Goal: Transaction & Acquisition: Purchase product/service

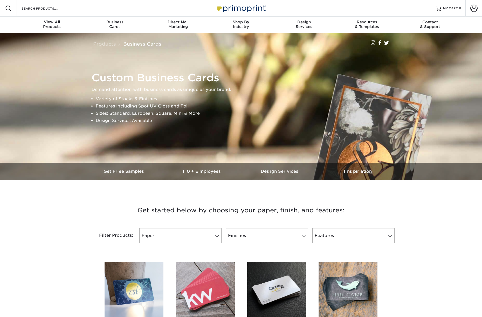
click at [474, 9] on span at bounding box center [473, 8] width 7 height 7
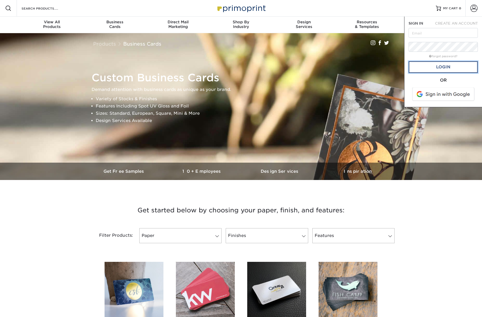
click at [431, 67] on link "Login" at bounding box center [442, 67] width 69 height 12
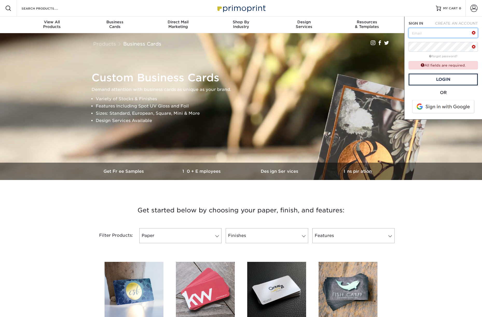
click at [421, 33] on input "text" at bounding box center [442, 33] width 69 height 10
type input "chad@comeandlive.com"
click at [444, 78] on link "Login" at bounding box center [442, 80] width 69 height 12
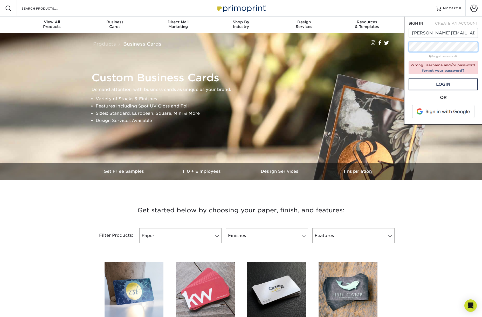
click at [407, 46] on div "SIGN IN CREATE AN ACCOUNT chad@comeandlive.com forgot password? Wrong username …" at bounding box center [443, 71] width 78 height 108
click at [432, 85] on link "Login" at bounding box center [442, 85] width 69 height 12
click at [407, 47] on div "SIGN IN CREATE AN ACCOUNT chad@comeandlive.com forgot password? Wrong username …" at bounding box center [443, 71] width 78 height 108
click at [432, 35] on input "chad@comeandlive.com" at bounding box center [442, 33] width 69 height 10
click at [435, 70] on link "forgot your password?" at bounding box center [443, 70] width 42 height 4
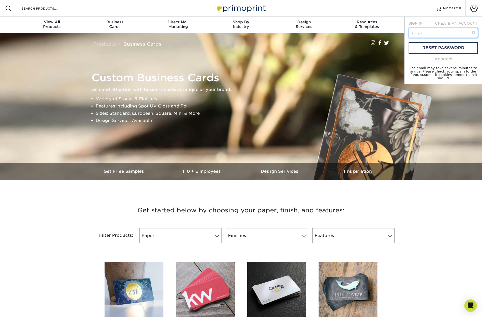
click at [426, 34] on input "text" at bounding box center [442, 33] width 69 height 10
type input "chad@comeandlive.com"
click at [432, 49] on link "reset password" at bounding box center [442, 48] width 69 height 12
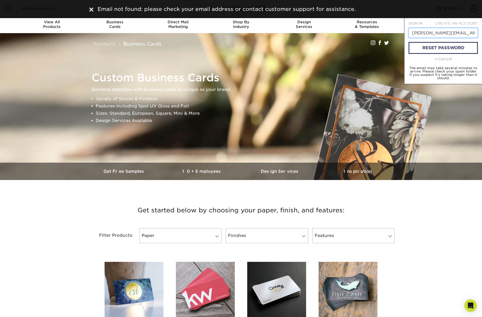
drag, startPoint x: 466, startPoint y: 33, endPoint x: 409, endPoint y: 30, distance: 56.6
click at [409, 30] on input "chad@comeandlive.com" at bounding box center [442, 33] width 69 height 10
click at [411, 22] on span "SIGN IN" at bounding box center [415, 23] width 14 height 4
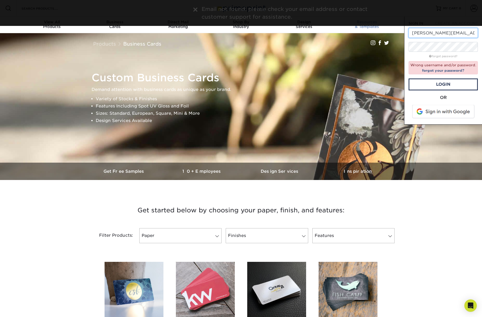
drag, startPoint x: 465, startPoint y: 33, endPoint x: 394, endPoint y: 29, distance: 70.4
click at [394, 29] on nav "Resources Menu Search Products Account SIGN IN CREATE AN ACCOUNT chad@comeandli…" at bounding box center [241, 16] width 482 height 33
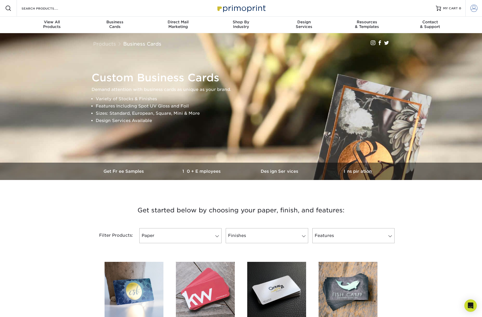
click at [471, 10] on span at bounding box center [473, 8] width 7 height 7
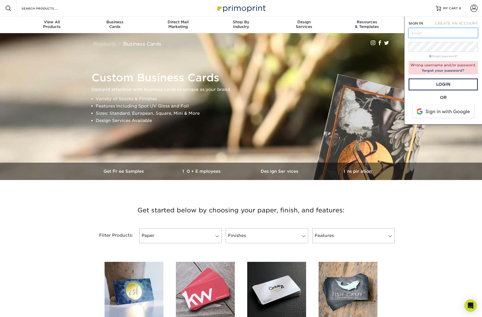
type input "f"
type input "rmnsgnls@gmail.com"
click at [438, 86] on link "Login" at bounding box center [442, 85] width 69 height 12
click at [458, 35] on input "rmnsgnls@gmail.com" at bounding box center [442, 33] width 69 height 10
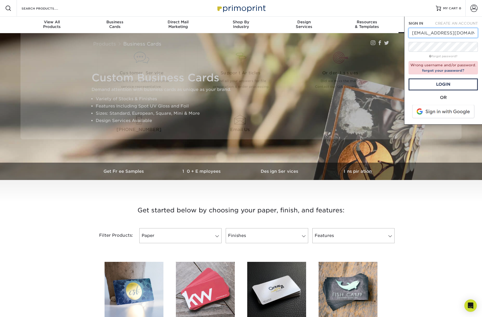
drag, startPoint x: 460, startPoint y: 33, endPoint x: 400, endPoint y: 32, distance: 60.2
click at [400, 32] on nav "Resources Menu Search Products Account SIGN IN CREATE AN ACCOUNT rmnsgnls@gmail…" at bounding box center [241, 16] width 482 height 33
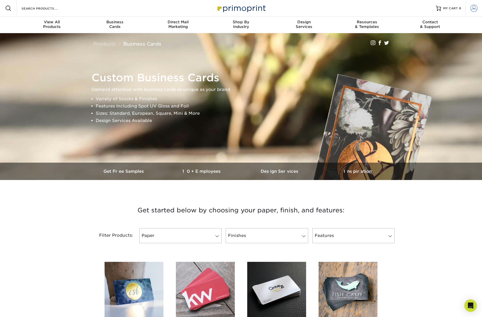
click at [475, 10] on span at bounding box center [473, 8] width 7 height 7
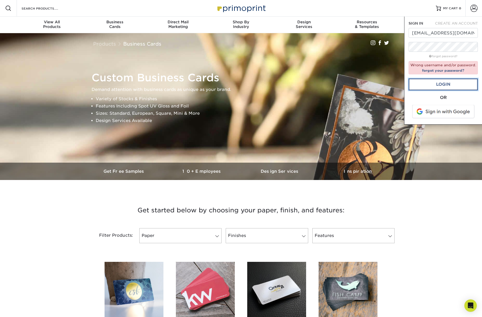
click at [437, 83] on link "Login" at bounding box center [442, 85] width 69 height 12
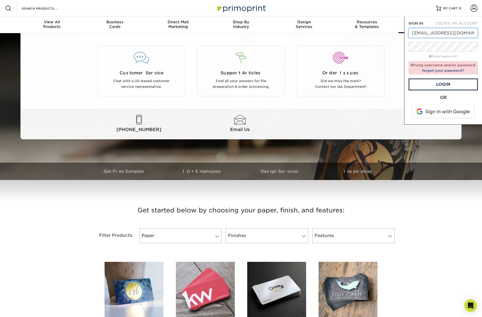
drag, startPoint x: 466, startPoint y: 33, endPoint x: 402, endPoint y: 32, distance: 64.6
click at [402, 32] on nav "Resources Menu Search Products Account SIGN IN CREATE AN ACCOUNT furnacefest@gm…" at bounding box center [241, 16] width 482 height 33
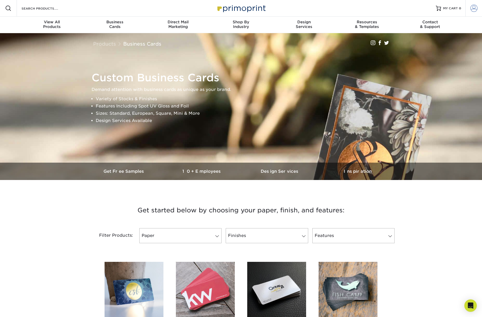
click at [474, 8] on span at bounding box center [473, 8] width 7 height 7
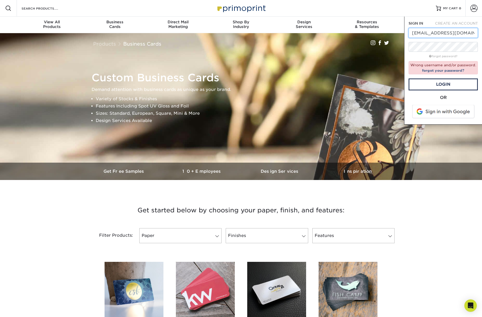
click at [467, 33] on input "furnacefest@gmail.com" at bounding box center [442, 33] width 69 height 10
drag, startPoint x: 467, startPoint y: 33, endPoint x: 413, endPoint y: 31, distance: 54.7
click at [413, 31] on input "furnacefest@gmail.com" at bounding box center [442, 33] width 69 height 10
type input "f"
type input "rmnsgnls@gmail.com"
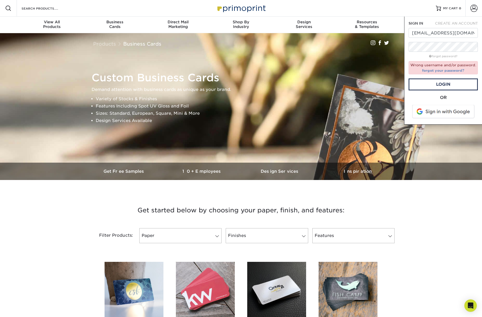
click at [445, 71] on link "forgot your password?" at bounding box center [443, 70] width 42 height 4
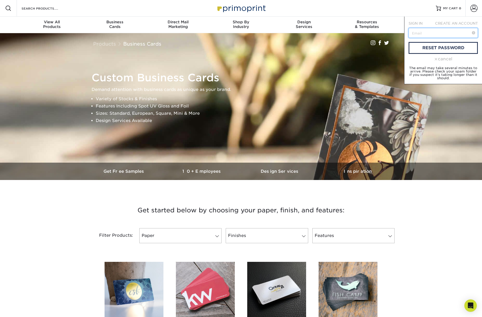
click at [427, 34] on input "text" at bounding box center [442, 33] width 69 height 10
click at [428, 47] on link "reset password" at bounding box center [442, 48] width 69 height 12
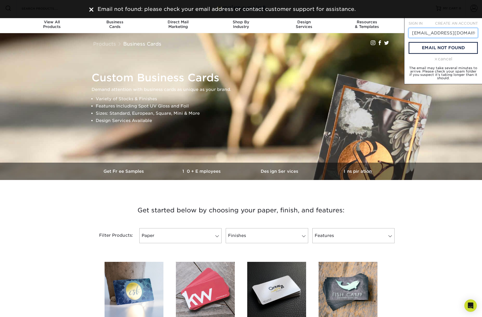
click at [465, 34] on input "rmnsgnls@gmail.com" at bounding box center [442, 33] width 69 height 10
drag, startPoint x: 463, startPoint y: 33, endPoint x: 409, endPoint y: 31, distance: 54.7
click at [409, 31] on input "rmnsgnls@gmail.com" at bounding box center [442, 33] width 69 height 10
click at [439, 59] on div "cancel" at bounding box center [442, 59] width 69 height 6
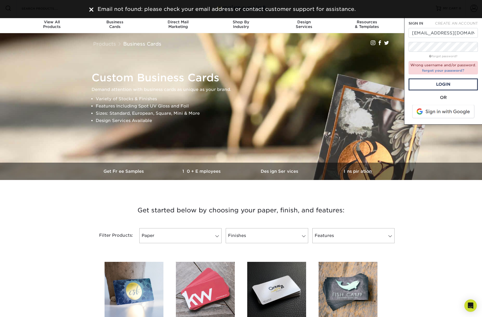
click at [437, 71] on link "forgot your password?" at bounding box center [443, 70] width 42 height 4
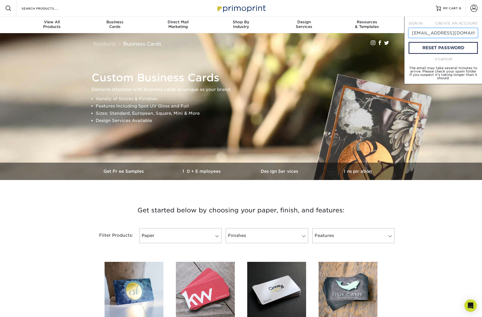
drag, startPoint x: 458, startPoint y: 34, endPoint x: 399, endPoint y: 32, distance: 58.9
click at [399, 32] on nav "Resources Menu Search Products Account SIGN IN CREATE AN ACCOUNT rmnsgnls@gmail…" at bounding box center [241, 16] width 482 height 33
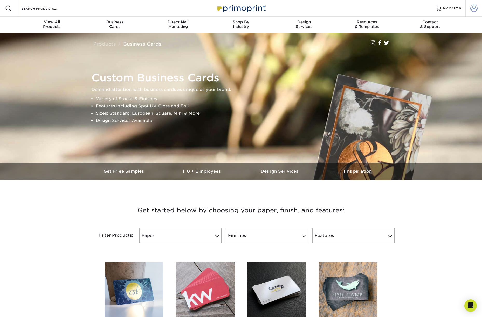
click at [472, 10] on span at bounding box center [473, 8] width 7 height 7
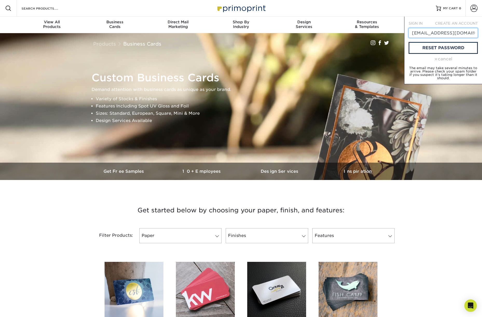
drag, startPoint x: 461, startPoint y: 34, endPoint x: 416, endPoint y: 34, distance: 45.1
click at [416, 34] on input "rmnsgnls@gmail.com" at bounding box center [442, 33] width 69 height 10
type input "r"
type input "furnacefest@gmail.com"
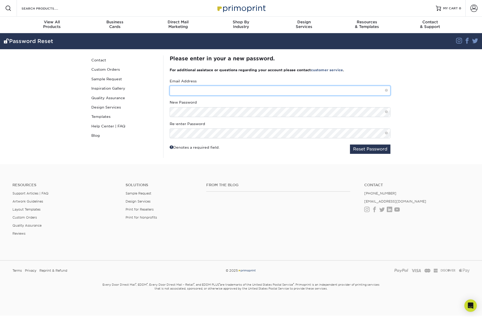
click at [188, 90] on input "text" at bounding box center [280, 91] width 221 height 10
type input "[EMAIL_ADDRESS][DOMAIN_NAME]"
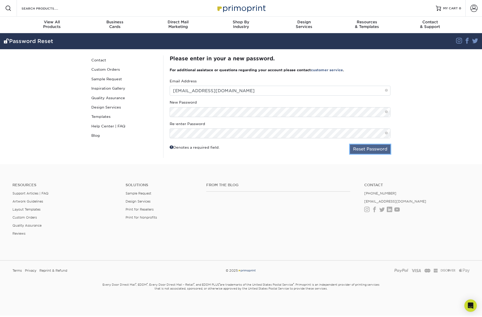
click at [378, 148] on button "Reset Password" at bounding box center [370, 149] width 40 height 9
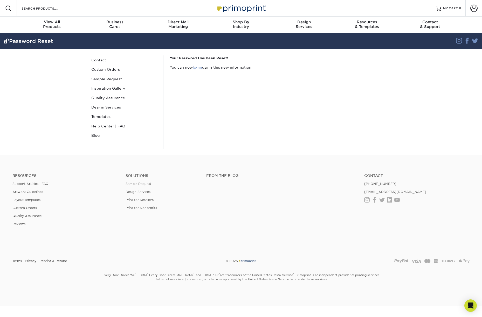
click at [200, 68] on link "login" at bounding box center [197, 67] width 9 height 4
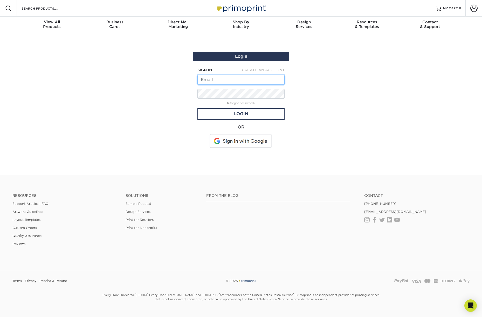
click at [227, 81] on input "text" at bounding box center [240, 80] width 87 height 10
type input "furnacefest@gmail.com"
click at [239, 116] on link "Login" at bounding box center [240, 114] width 87 height 12
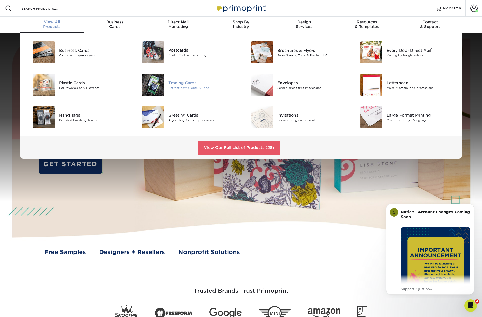
click at [184, 85] on div "Trading Cards" at bounding box center [202, 83] width 69 height 6
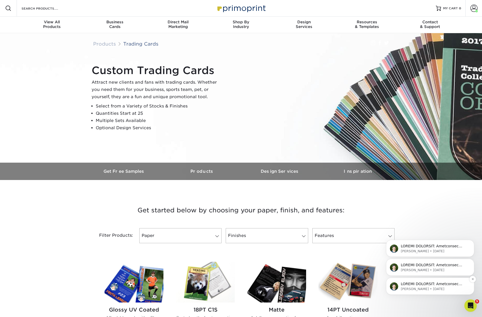
click at [432, 283] on p "Notification stack" at bounding box center [434, 284] width 67 height 5
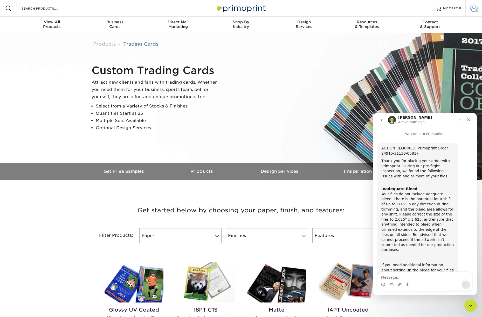
scroll to position [215, 0]
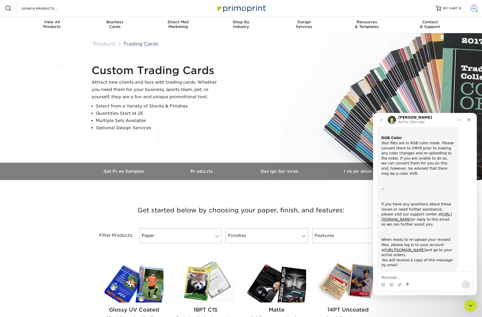
click at [472, 10] on span at bounding box center [473, 8] width 7 height 7
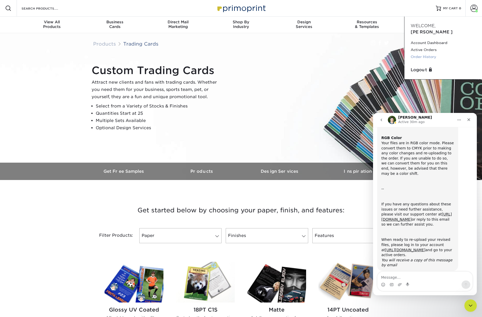
click at [424, 53] on link "Order History" at bounding box center [442, 56] width 65 height 7
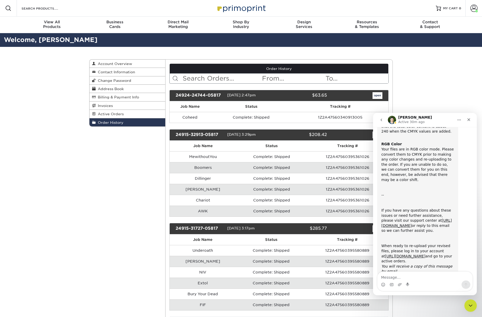
scroll to position [215, 0]
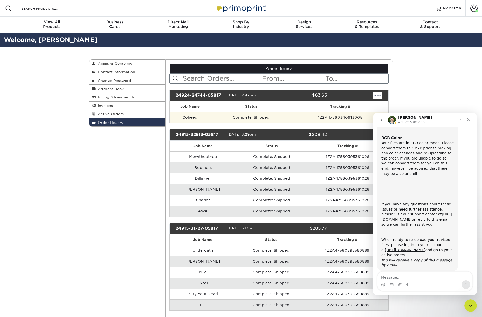
click at [191, 116] on td "Coheed" at bounding box center [190, 117] width 41 height 11
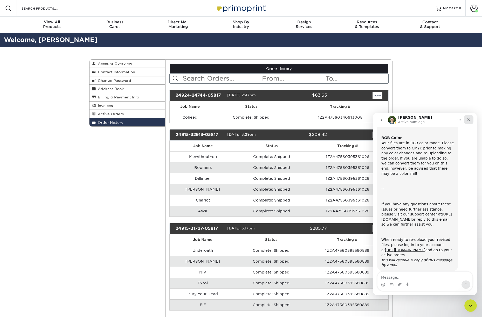
click at [469, 120] on icon "Close" at bounding box center [468, 120] width 4 height 4
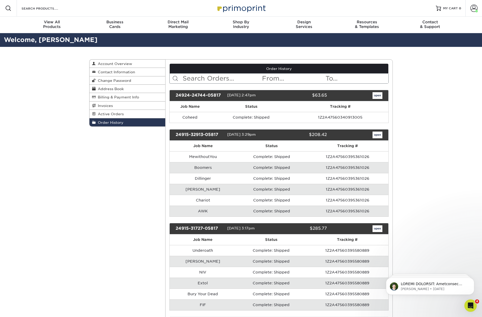
scroll to position [0, 0]
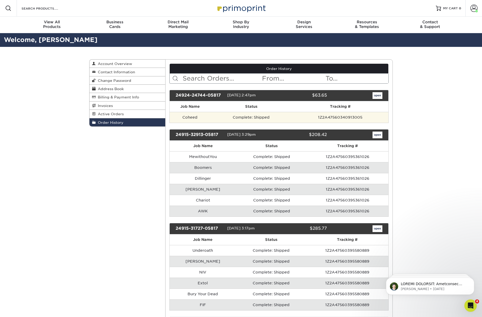
click at [205, 118] on td "Coheed" at bounding box center [190, 117] width 41 height 11
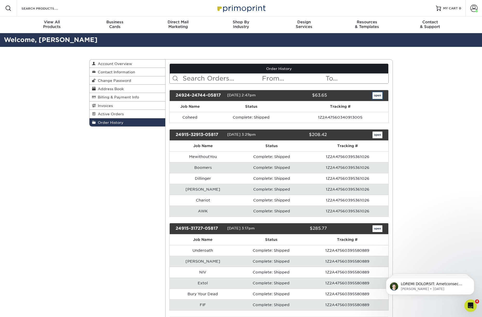
click at [377, 95] on link "open" at bounding box center [377, 95] width 10 height 7
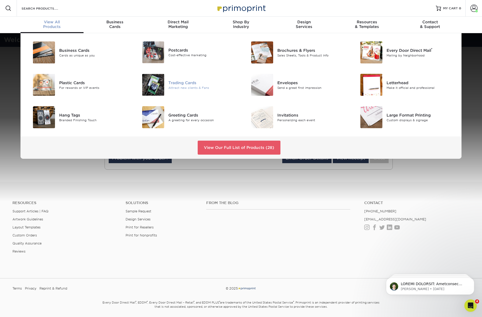
click at [187, 83] on div "Trading Cards" at bounding box center [202, 83] width 69 height 6
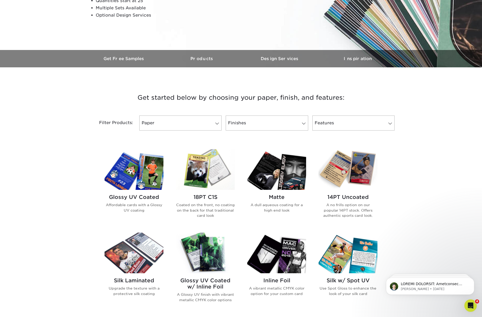
scroll to position [134, 0]
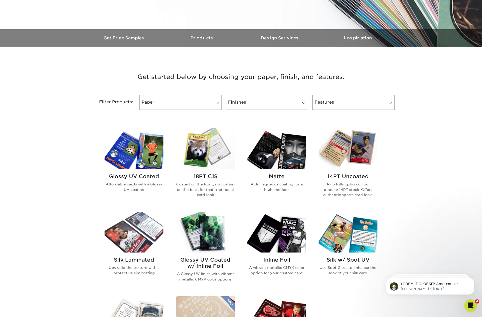
click at [204, 180] on div "18PT C1S Coated on the front, no coating on the back for that traditional card …" at bounding box center [205, 187] width 59 height 37
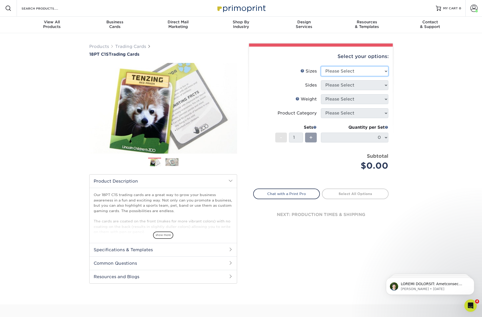
click at [355, 71] on select "Please Select 2.5" x 3.5"" at bounding box center [354, 71] width 67 height 10
select select "2.50x3.50"
click at [321, 66] on select "Please Select 2.5" x 3.5"" at bounding box center [354, 71] width 67 height 10
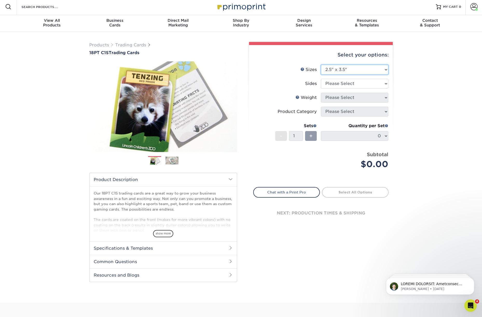
scroll to position [1, 0]
click at [357, 86] on select "Please Select Print Both Sides Print Front Only" at bounding box center [354, 84] width 67 height 10
select select "13abbda7-1d64-4f25-8bb2-c179b224825d"
click at [321, 79] on select "Please Select Print Both Sides Print Front Only" at bounding box center [354, 84] width 67 height 10
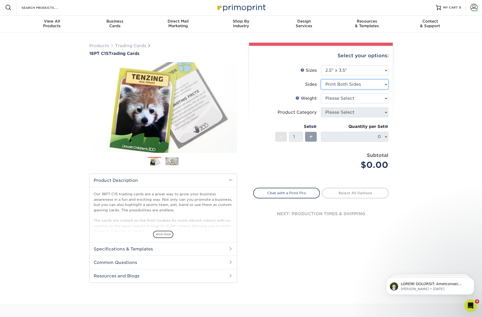
scroll to position [2, 0]
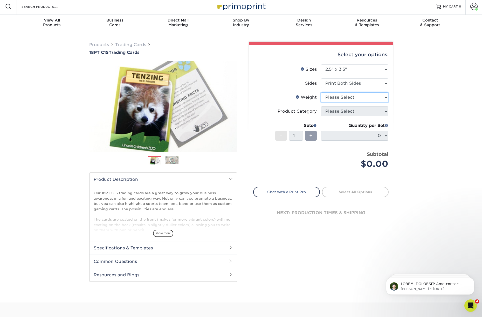
click at [355, 97] on select "Please Select 18PT C1S" at bounding box center [354, 98] width 67 height 10
select select "18PTC1S"
click at [321, 93] on select "Please Select 18PT C1S" at bounding box center [354, 98] width 67 height 10
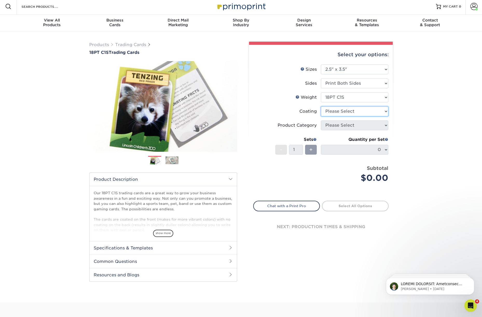
click at [348, 110] on select at bounding box center [354, 112] width 67 height 10
select select "1e8116af-acfc-44b1-83dc-8181aa338834"
click at [321, 107] on select at bounding box center [354, 112] width 67 height 10
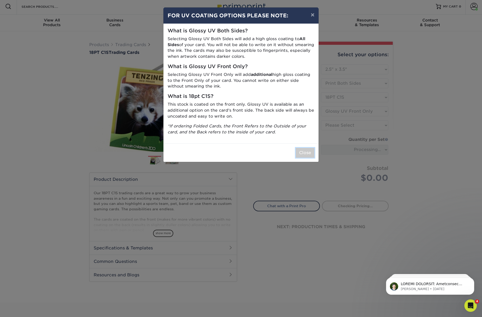
click at [306, 153] on button "Close" at bounding box center [305, 153] width 19 height 10
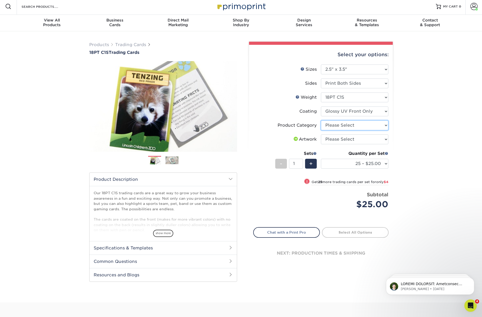
click at [349, 125] on select "Please Select Trading Cards" at bounding box center [354, 126] width 67 height 10
select select "c2f9bce9-36c2-409d-b101-c29d9d031e18"
click at [321, 121] on select "Please Select Trading Cards" at bounding box center [354, 126] width 67 height 10
click at [345, 139] on select "Please Select I will upload files I need a design - $100" at bounding box center [354, 140] width 67 height 10
select select "upload"
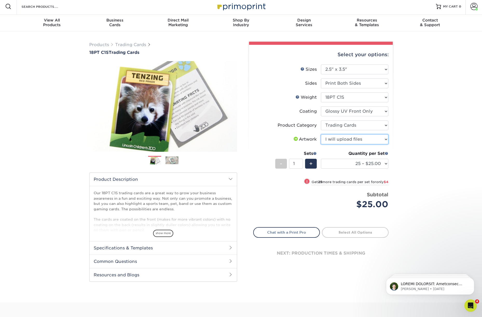
click at [321, 135] on select "Please Select I will upload files I need a design - $100" at bounding box center [354, 140] width 67 height 10
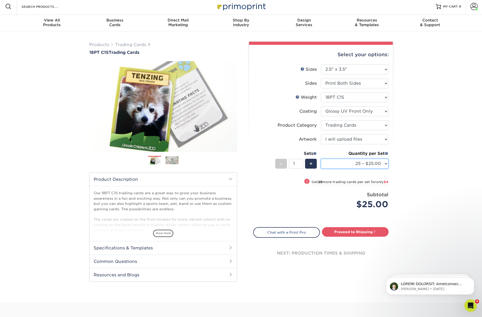
click at [370, 163] on select "25 – $25.00 50 – $29.00 75 – $37.00 100 – $41.00 250 – $48.00 500 – $58.00 1000…" at bounding box center [354, 164] width 67 height 10
click at [359, 164] on select "25 – $25.00 50 – $29.00 75 – $37.00 100 – $41.00 250 – $48.00 500 – $58.00 1000…" at bounding box center [354, 164] width 67 height 10
select select "100 – $41.00"
click at [321, 159] on select "25 – $25.00 50 – $29.00 75 – $37.00 100 – $41.00 250 – $48.00 500 – $58.00 1000…" at bounding box center [354, 164] width 67 height 10
click at [344, 231] on link "Proceed to Shipping" at bounding box center [355, 231] width 67 height 9
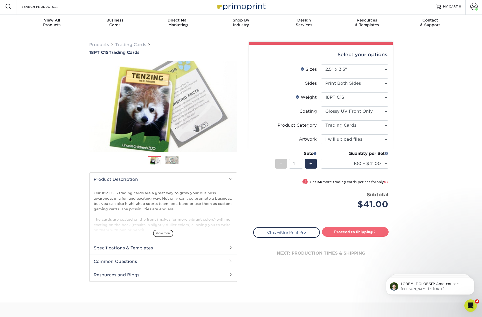
type input "Set 1"
select select "112ffa23-9d02-4f11-8dd7-e63311db5207"
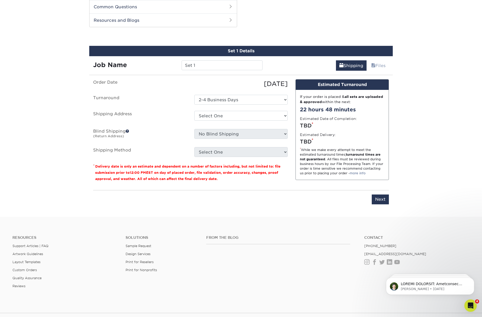
scroll to position [258, 0]
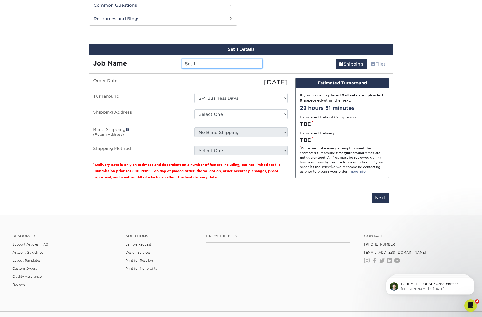
drag, startPoint x: 203, startPoint y: 64, endPoint x: 176, endPoint y: 63, distance: 27.2
click at [176, 63] on div "Job Name Set 1" at bounding box center [177, 64] width 177 height 10
type input "Bleach"
click at [241, 99] on select "Select One 2-4 Business Days" at bounding box center [240, 98] width 93 height 10
click at [194, 93] on select "Select One 2-4 Business Days" at bounding box center [240, 98] width 93 height 10
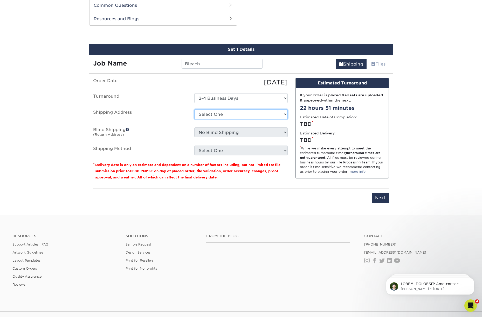
click at [229, 113] on select "Select One Chad Chatt FF Johnny FF Nashville MWY + Add New Address" at bounding box center [240, 114] width 93 height 10
select select "239243"
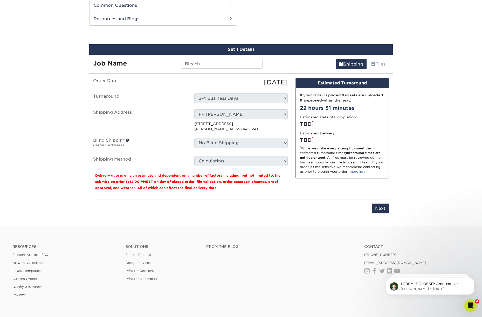
scroll to position [258, 0]
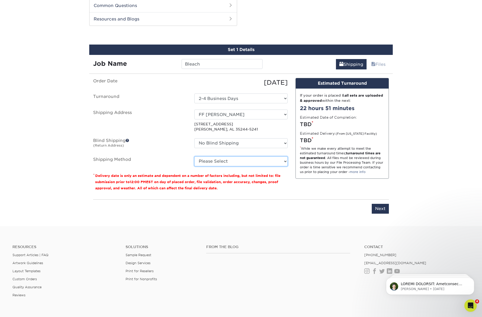
click at [243, 163] on select "Please Select 3 Day Shipping Service (+$17.82) Ground Shipping (+$18.04) 2 Day …" at bounding box center [240, 162] width 93 height 10
select select "02"
click at [194, 157] on select "Please Select 3 Day Shipping Service (+$17.82) Ground Shipping (+$18.04) 2 Day …" at bounding box center [240, 162] width 93 height 10
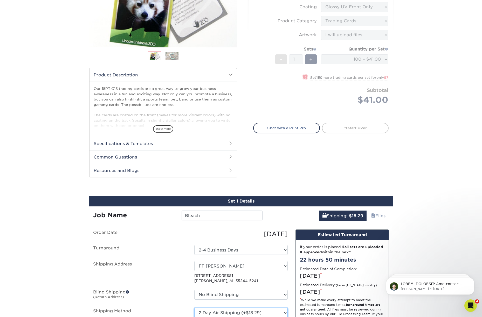
scroll to position [31, 0]
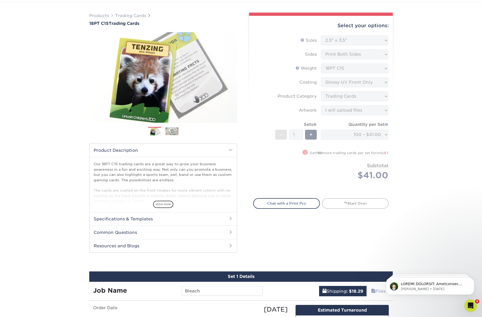
click at [312, 177] on form "Sizes Help Sizes Please Select 2.5" x 3.5" Sides Please Select 18PT C1S" at bounding box center [320, 114] width 135 height 157
click at [307, 134] on form "Sizes Help Sizes Please Select 2.5" x 3.5" Sides Please Select 18PT C1S" at bounding box center [320, 114] width 135 height 157
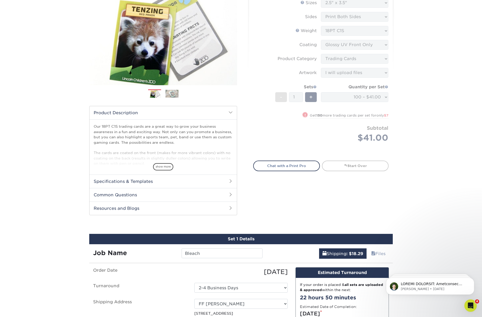
scroll to position [68, 0]
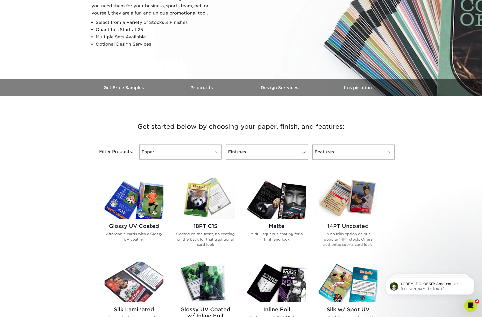
scroll to position [115, 0]
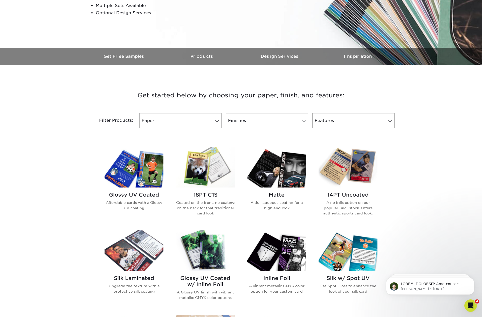
click at [208, 186] on img at bounding box center [205, 167] width 59 height 41
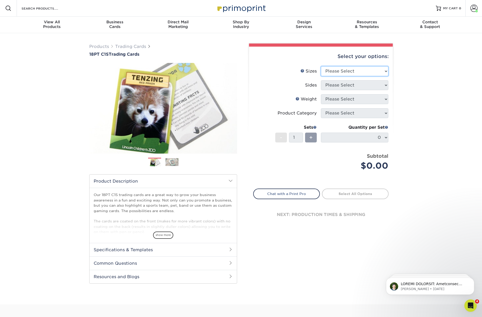
click at [347, 69] on select "Please Select 2.5" x 3.5"" at bounding box center [354, 71] width 67 height 10
select select "2.50x3.50"
click at [321, 66] on select "Please Select 2.5" x 3.5"" at bounding box center [354, 71] width 67 height 10
click at [347, 85] on select "Please Select Print Both Sides Print Front Only" at bounding box center [354, 85] width 67 height 10
select select "13abbda7-1d64-4f25-8bb2-c179b224825d"
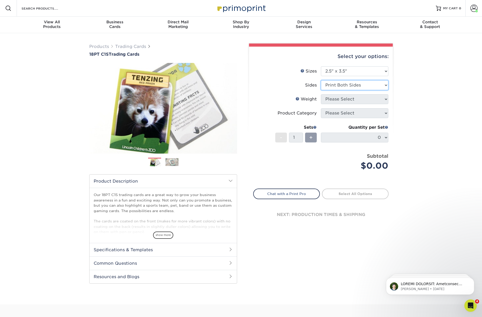
click at [321, 80] on select "Please Select Print Both Sides Print Front Only" at bounding box center [354, 85] width 67 height 10
click at [352, 102] on select "Please Select 18PT C1S" at bounding box center [354, 99] width 67 height 10
select select "18PTC1S"
click at [321, 94] on select "Please Select 18PT C1S" at bounding box center [354, 99] width 67 height 10
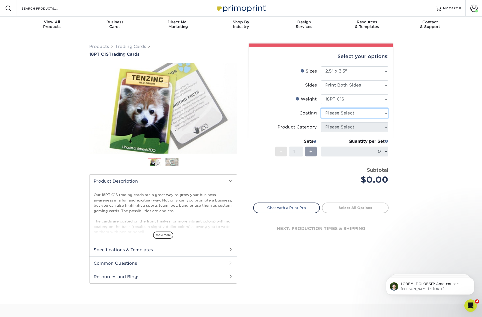
click at [347, 113] on select at bounding box center [354, 113] width 67 height 10
select select "1e8116af-acfc-44b1-83dc-8181aa338834"
click at [321, 108] on select at bounding box center [354, 113] width 67 height 10
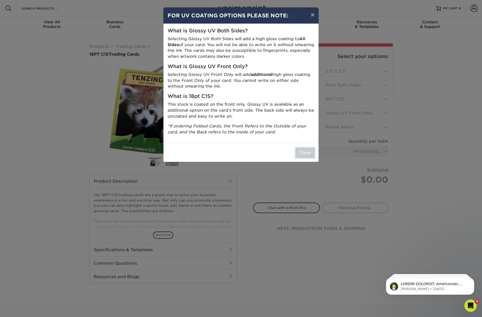
drag, startPoint x: 300, startPoint y: 156, endPoint x: 307, endPoint y: 150, distance: 8.8
click at [300, 156] on button "Close" at bounding box center [305, 153] width 19 height 10
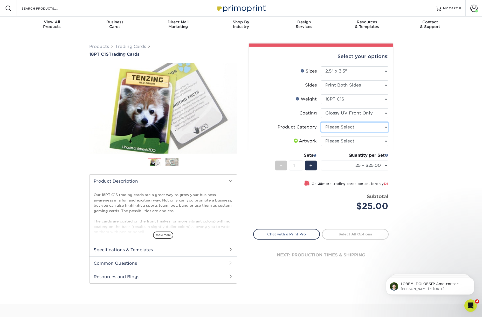
click at [349, 127] on select "Please Select Trading Cards" at bounding box center [354, 127] width 67 height 10
select select "c2f9bce9-36c2-409d-b101-c29d9d031e18"
click at [321, 122] on select "Please Select Trading Cards" at bounding box center [354, 127] width 67 height 10
click at [348, 142] on select "Please Select I will upload files I need a design - $100" at bounding box center [354, 141] width 67 height 10
select select "upload"
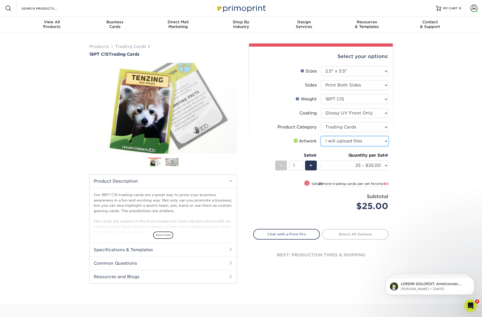
click at [321, 136] on select "Please Select I will upload files I need a design - $100" at bounding box center [354, 141] width 67 height 10
click at [361, 167] on select "25 – $25.00 50 – $29.00 75 – $37.00 100 – $41.00 250 – $48.00 500 – $58.00 1000…" at bounding box center [354, 166] width 67 height 10
select select "100 – $41.00"
click at [321, 161] on select "25 – $25.00 50 – $29.00 75 – $37.00 100 – $41.00 250 – $48.00 500 – $58.00 1000…" at bounding box center [354, 166] width 67 height 10
click at [296, 166] on input "1" at bounding box center [296, 166] width 14 height 10
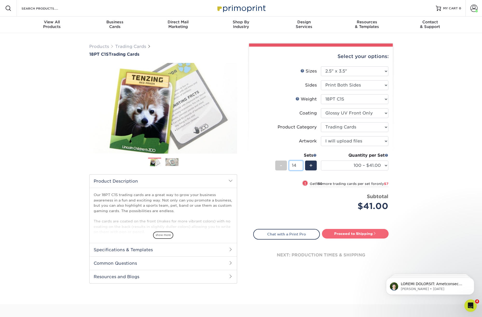
type input "14"
click at [350, 234] on div "Select your options: Sizes Help Sizes Please Select 2.5" x 3.5" Sides Please Se…" at bounding box center [321, 161] width 144 height 228
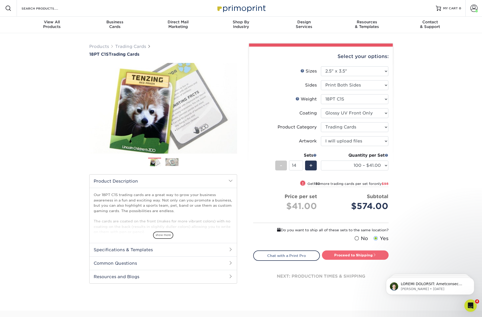
click at [351, 256] on link "Proceed to Shipping" at bounding box center [355, 255] width 67 height 9
type input "Set 1"
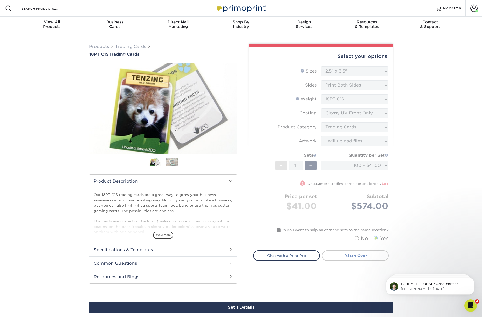
select select "112ffa23-9d02-4f11-8dd7-e63311db5207"
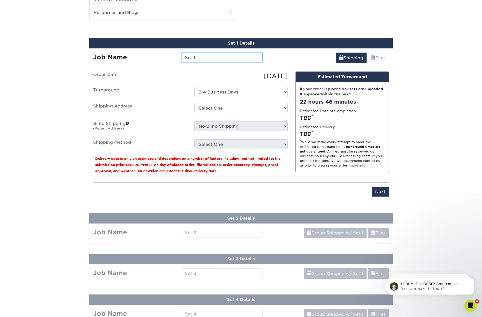
click at [206, 60] on input "Set 1" at bounding box center [221, 58] width 81 height 10
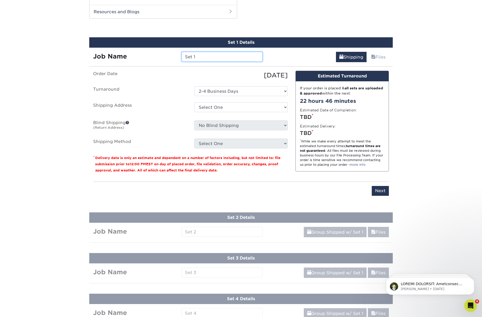
scroll to position [265, 0]
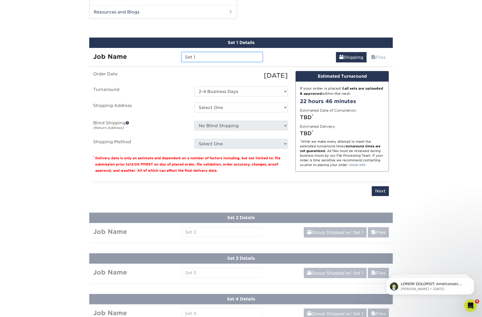
drag, startPoint x: 205, startPoint y: 59, endPoint x: 185, endPoint y: 59, distance: 19.7
click at [185, 59] on input "Set 1" at bounding box center [221, 57] width 81 height 10
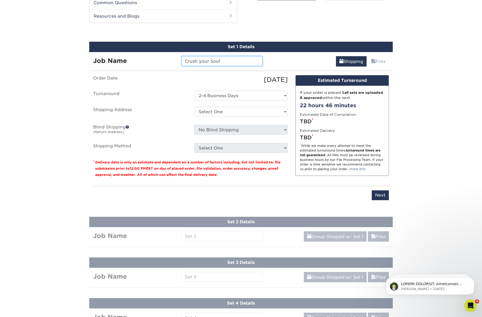
scroll to position [245, 0]
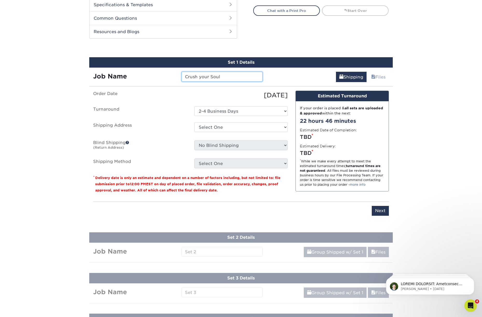
type input "Crush your Soul"
click at [231, 126] on select "Select One Chad Chatt FF Johnny FF Nashville MWY + Add New Address" at bounding box center [240, 127] width 93 height 10
select select "239243"
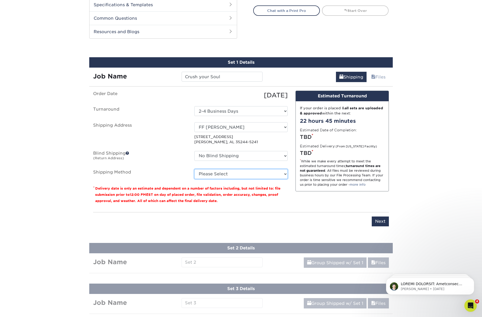
click at [237, 176] on select "Please Select Ground Shipping (+$18.21) 3 Day Shipping Service (+$22.43) 2 Day …" at bounding box center [240, 174] width 93 height 10
click at [194, 169] on select "Please Select Ground Shipping (+$18.21) 3 Day Shipping Service (+$22.43) 2 Day …" at bounding box center [240, 174] width 93 height 10
click at [274, 173] on select "Please Select Ground Shipping (+$18.21) 3 Day Shipping Service (+$22.43) 2 Day …" at bounding box center [240, 174] width 93 height 10
click at [194, 169] on select "Please Select Ground Shipping (+$18.21) 3 Day Shipping Service (+$22.43) 2 Day …" at bounding box center [240, 174] width 93 height 10
click at [272, 173] on select "Please Select Ground Shipping (+$18.21) 3 Day Shipping Service (+$22.43) 2 Day …" at bounding box center [240, 174] width 93 height 10
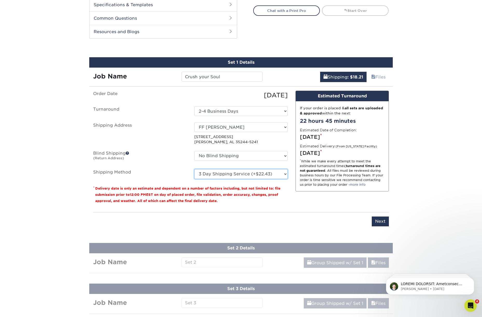
click at [194, 169] on select "Please Select Ground Shipping (+$18.21) 3 Day Shipping Service (+$22.43) 2 Day …" at bounding box center [240, 174] width 93 height 10
click at [255, 173] on select "Please Select Ground Shipping (+$18.21) 3 Day Shipping Service (+$22.43) 2 Day …" at bounding box center [240, 174] width 93 height 10
select select "03"
click at [194, 169] on select "Please Select Ground Shipping (+$18.21) 3 Day Shipping Service (+$22.43) 2 Day …" at bounding box center [240, 174] width 93 height 10
click at [379, 222] on input "Next" at bounding box center [379, 222] width 17 height 10
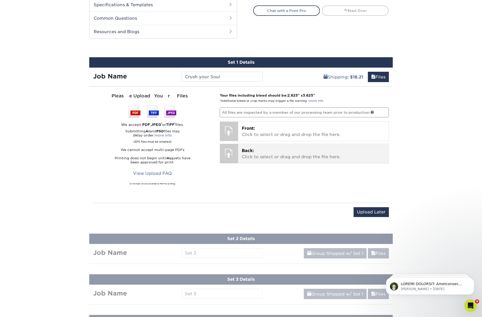
click at [231, 156] on div at bounding box center [229, 153] width 18 height 18
click at [249, 154] on p "Back: Click to select or drag and drop the file here." at bounding box center [313, 154] width 143 height 12
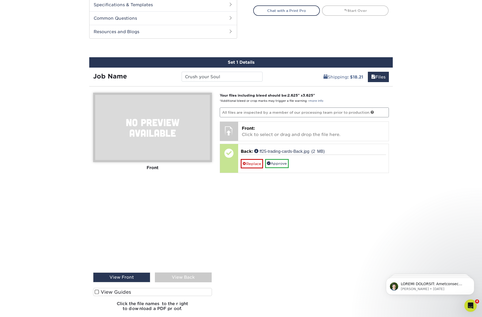
click at [181, 278] on div "View Back" at bounding box center [183, 278] width 57 height 10
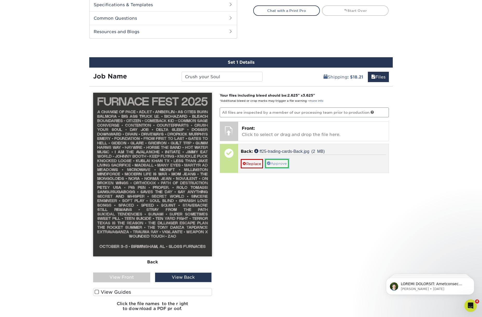
click at [276, 162] on link "Approve" at bounding box center [277, 163] width 24 height 9
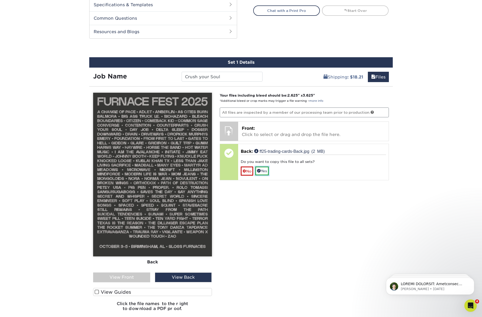
click at [265, 171] on link "Yes" at bounding box center [261, 171] width 13 height 9
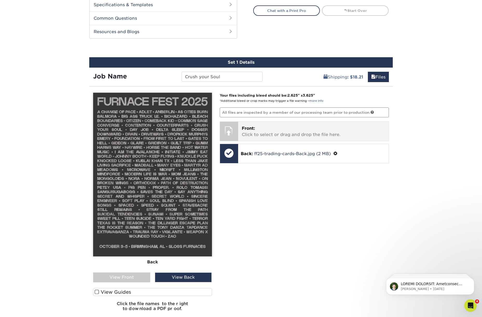
click at [233, 131] on div at bounding box center [229, 131] width 18 height 18
click at [123, 278] on div "View Front" at bounding box center [121, 278] width 57 height 10
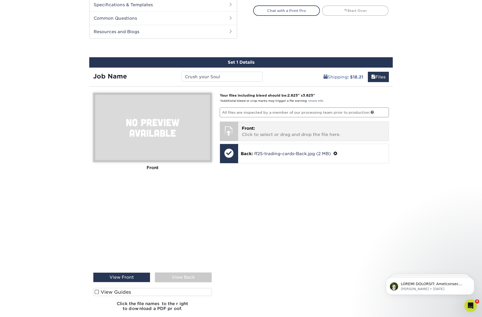
click at [230, 133] on div at bounding box center [229, 131] width 18 height 18
click at [261, 133] on p "Front: Click to select or drag and drop the file here." at bounding box center [313, 131] width 143 height 12
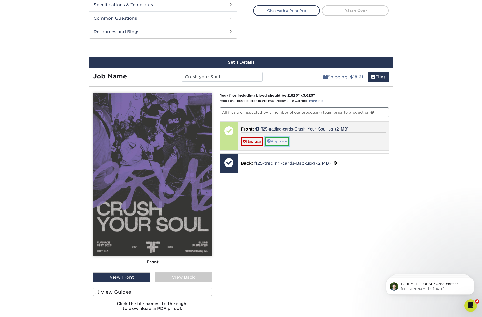
click at [282, 141] on link "Approve" at bounding box center [277, 141] width 24 height 9
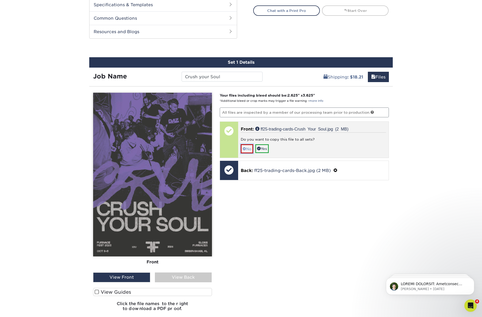
click at [244, 150] on span at bounding box center [244, 149] width 4 height 4
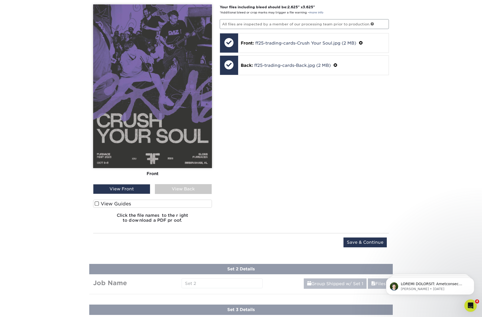
scroll to position [346, 0]
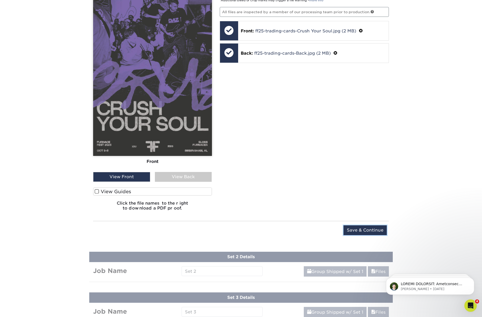
click at [357, 228] on input "Save & Continue" at bounding box center [364, 231] width 43 height 10
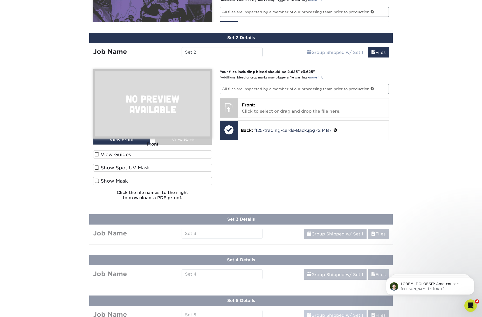
scroll to position [341, 0]
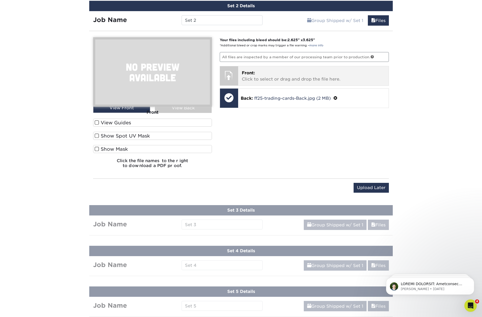
click at [262, 75] on p "Front: Click to select or drag and drop the file here." at bounding box center [313, 76] width 143 height 12
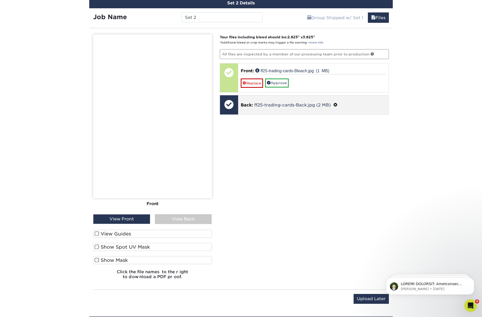
scroll to position [345, 0]
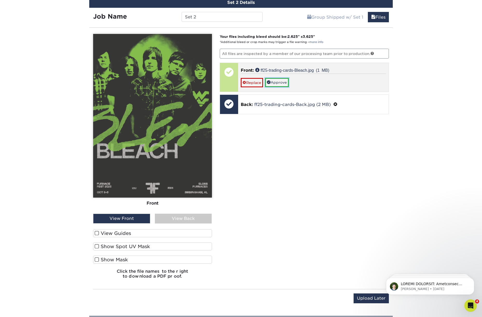
click at [282, 82] on link "Approve" at bounding box center [277, 82] width 24 height 9
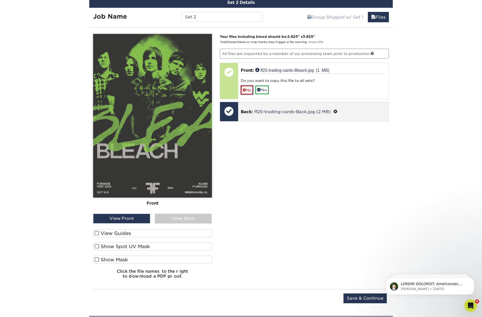
click at [249, 90] on link "No" at bounding box center [247, 90] width 12 height 9
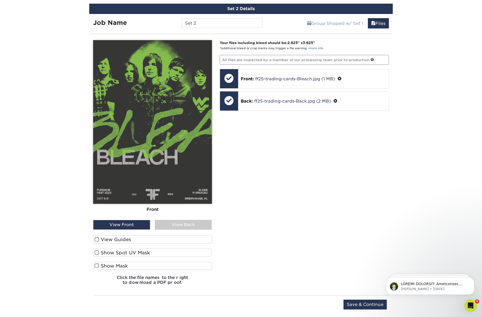
scroll to position [336, 0]
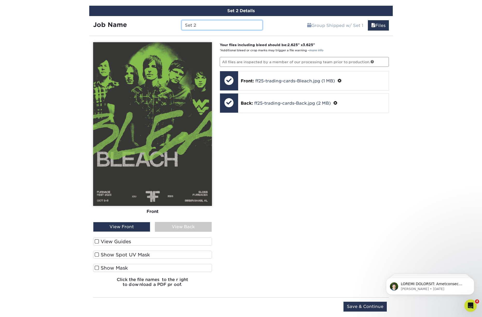
click at [197, 24] on input "Set 2" at bounding box center [221, 25] width 81 height 10
type input "S"
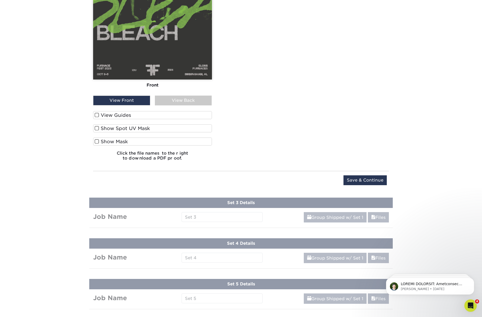
scroll to position [468, 0]
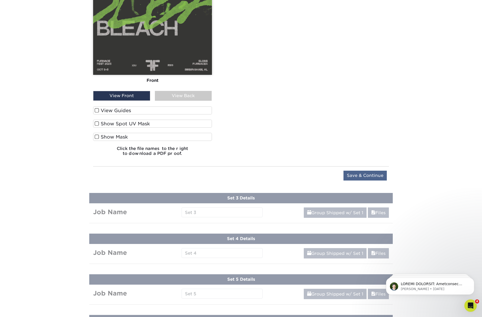
type input "Bleach"
click at [348, 177] on input "Save & Continue" at bounding box center [364, 176] width 43 height 10
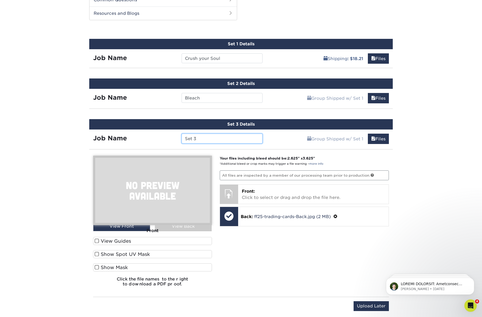
scroll to position [268, 0]
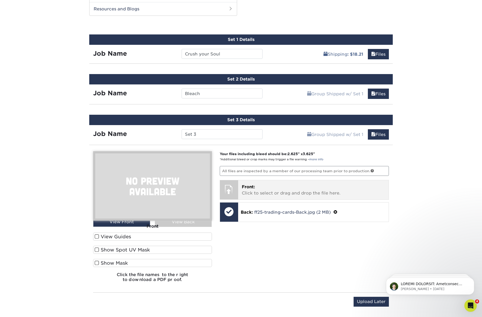
click at [254, 190] on p "Front: Click to select or drag and drop the file here." at bounding box center [313, 190] width 143 height 12
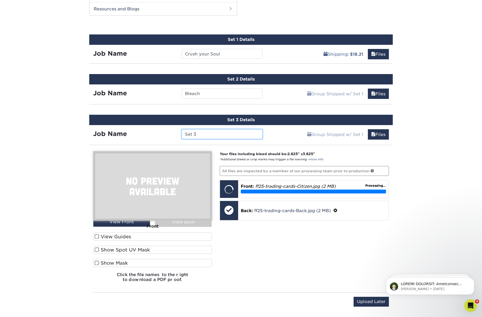
click at [200, 134] on input "Set 3" at bounding box center [221, 134] width 81 height 10
type input "S"
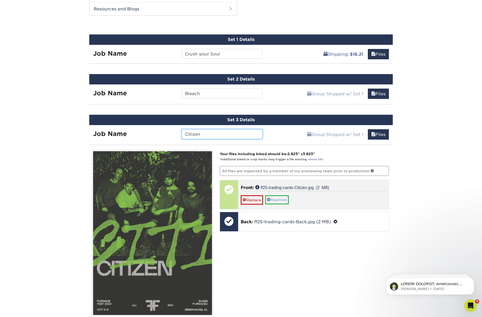
type input "Citizen"
click at [280, 201] on link "Approve" at bounding box center [277, 199] width 24 height 9
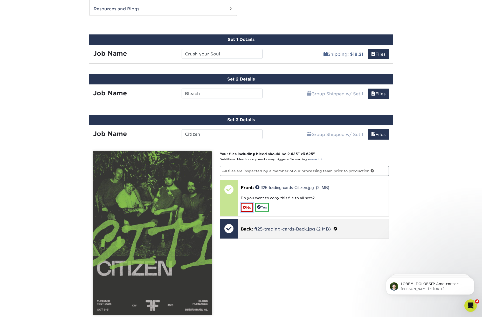
click at [249, 207] on link "No" at bounding box center [247, 207] width 12 height 9
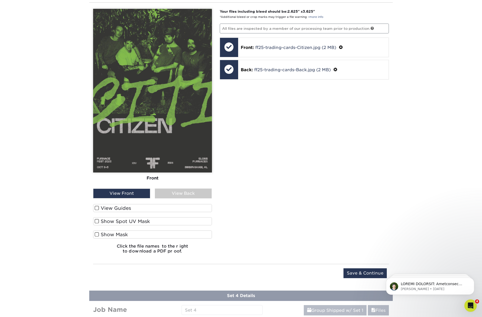
scroll to position [427, 0]
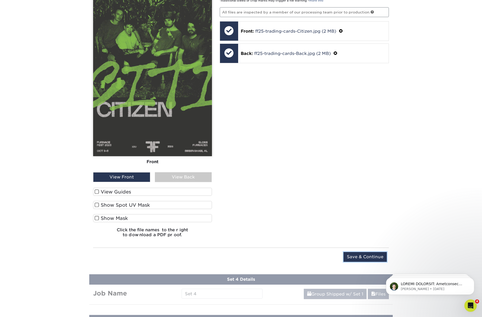
click at [368, 257] on input "Save & Continue" at bounding box center [364, 257] width 43 height 10
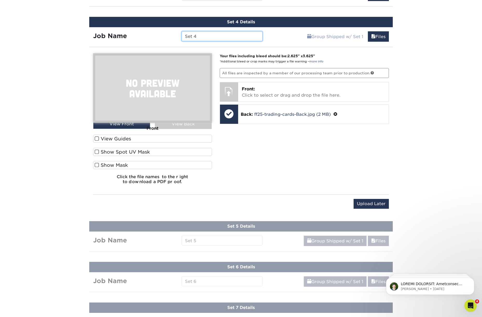
scroll to position [403, 0]
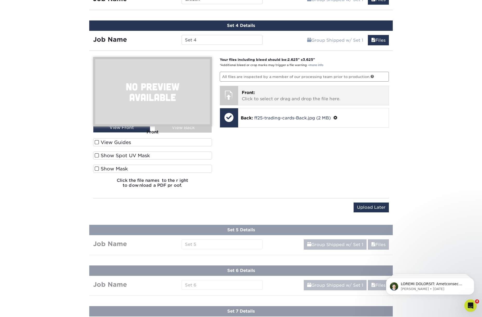
click at [296, 99] on p "Front: Click to select or drag and drop the file here." at bounding box center [313, 96] width 143 height 12
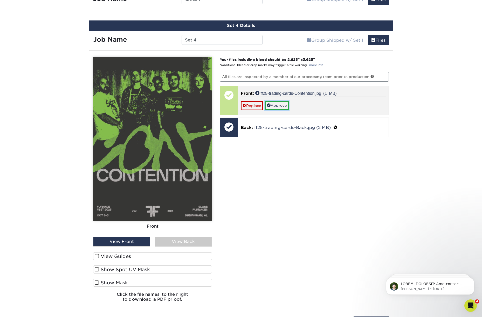
click at [279, 107] on link "Approve" at bounding box center [277, 105] width 24 height 9
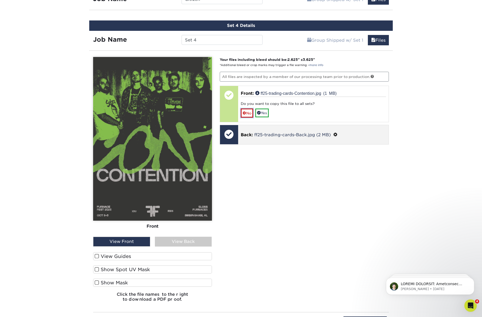
click at [248, 113] on link "No" at bounding box center [247, 113] width 12 height 9
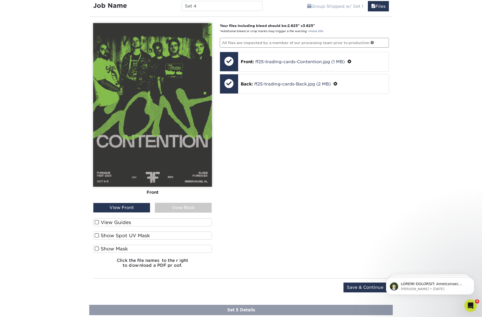
scroll to position [409, 0]
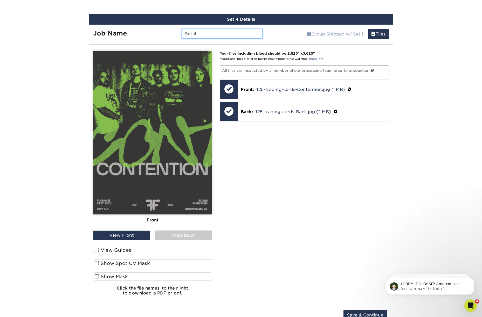
click at [206, 33] on input "Set 4" at bounding box center [221, 34] width 81 height 10
type input "S"
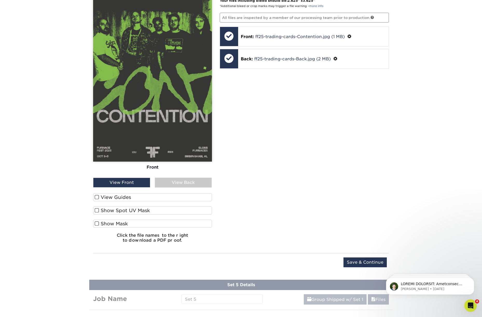
scroll to position [467, 0]
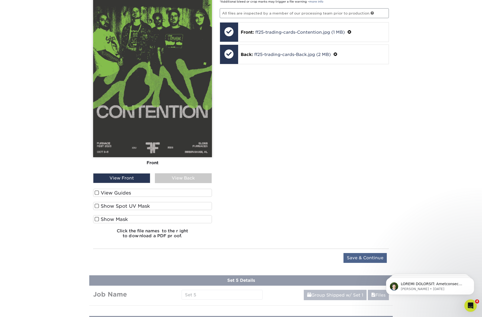
type input "Contention"
click at [361, 257] on input "Save & Continue" at bounding box center [364, 258] width 43 height 10
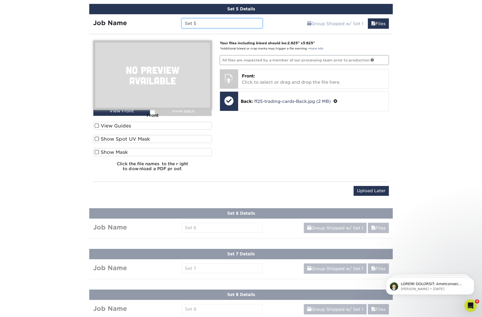
scroll to position [459, 0]
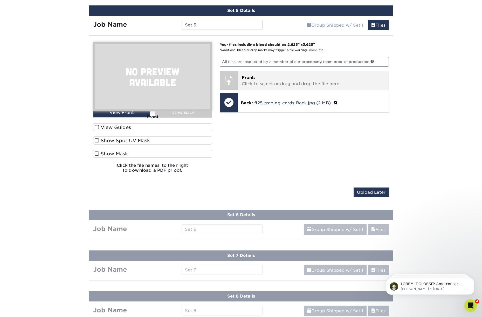
click at [273, 81] on p "Front: Click to select or drag and drop the file here." at bounding box center [313, 81] width 143 height 12
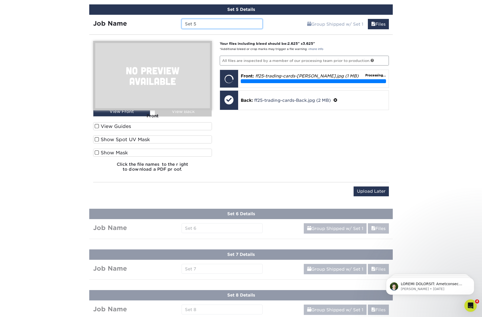
click at [204, 22] on input "Set 5" at bounding box center [221, 24] width 81 height 10
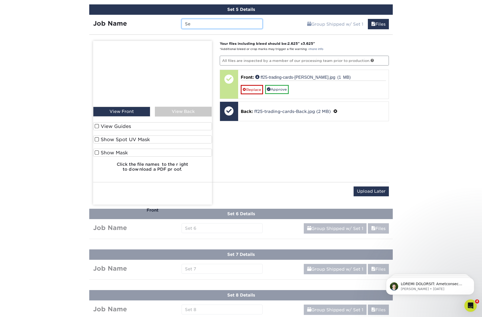
type input "S"
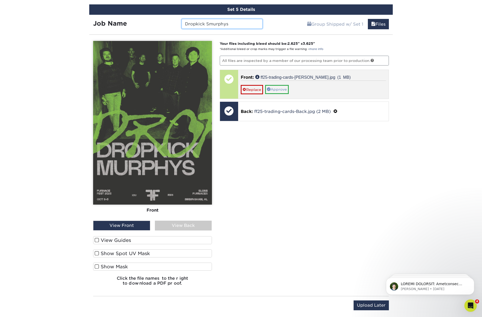
type input "Dropkick Smurphys"
click at [277, 89] on link "Approve" at bounding box center [277, 89] width 24 height 9
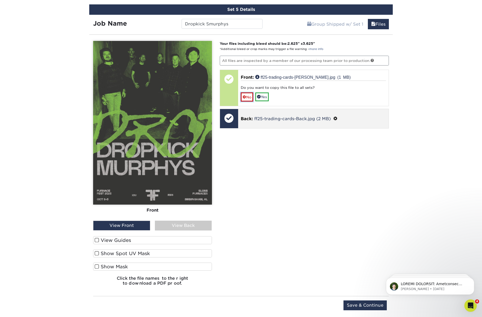
click at [250, 96] on link "No" at bounding box center [247, 97] width 12 height 9
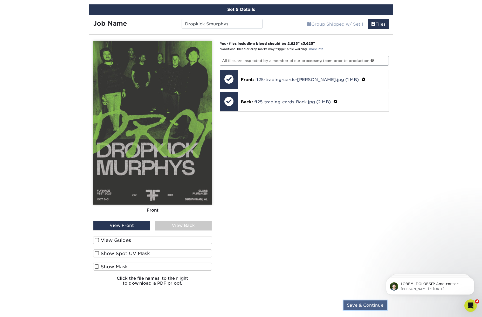
click at [359, 304] on input "Save & Continue" at bounding box center [364, 306] width 43 height 10
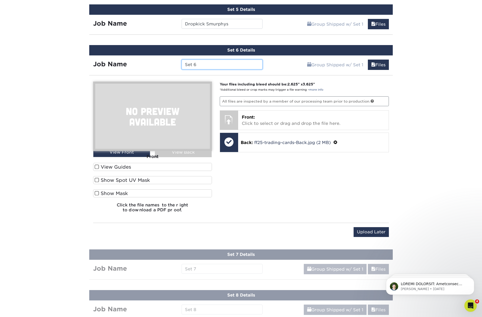
drag, startPoint x: 188, startPoint y: 64, endPoint x: 176, endPoint y: 64, distance: 12.7
click at [176, 64] on div "Job Name Set 6" at bounding box center [177, 65] width 177 height 10
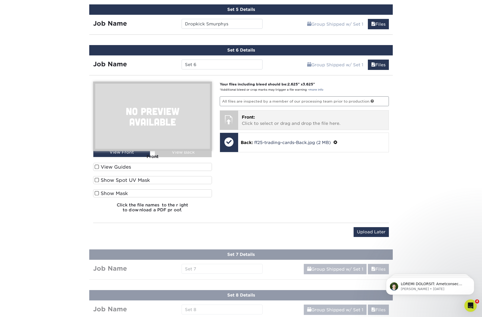
click at [294, 123] on p "Front: Click to select or drag and drop the file here." at bounding box center [313, 120] width 143 height 12
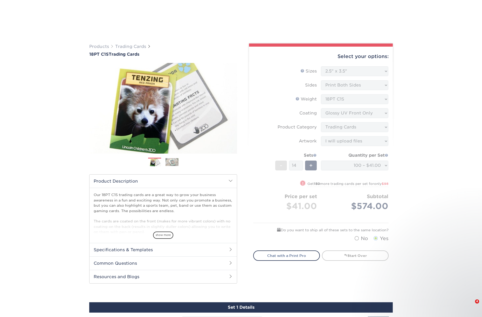
select select "2.50x3.50"
select select "c2f9bce9-36c2-409d-b101-c29d9d031e18"
select select "upload"
select select "100 – $41.00"
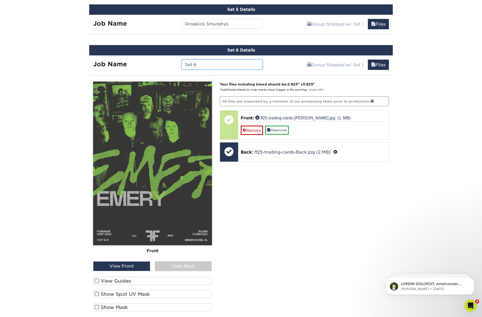
click at [205, 67] on input "Set 6" at bounding box center [221, 65] width 81 height 10
type input "S"
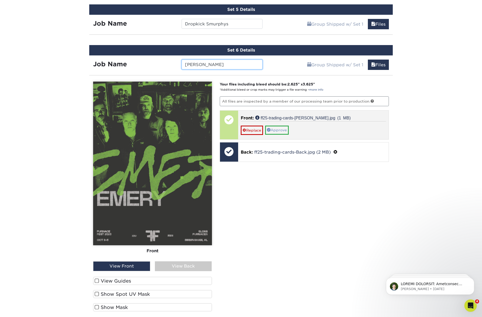
type input "[PERSON_NAME]"
click at [284, 130] on link "Approve" at bounding box center [277, 130] width 24 height 9
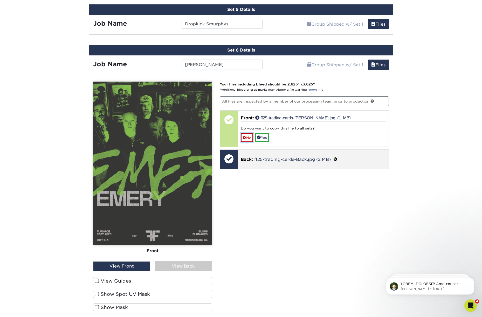
click at [248, 138] on link "No" at bounding box center [247, 137] width 12 height 9
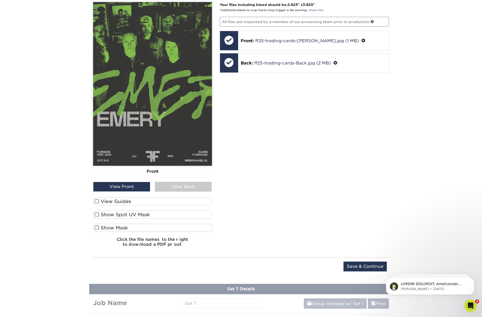
scroll to position [544, 0]
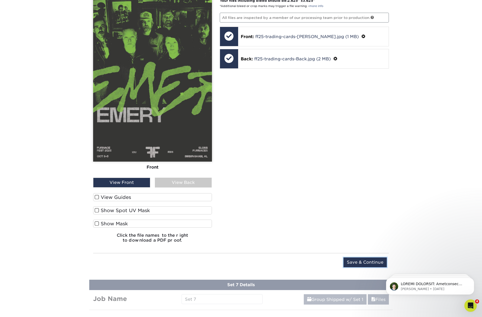
click at [354, 261] on input "Save & Continue" at bounding box center [364, 263] width 43 height 10
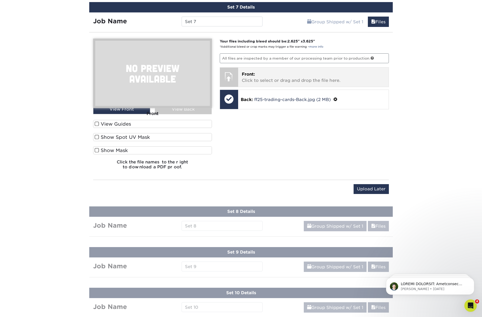
click at [277, 77] on p "Front: Click to select or drag and drop the file here." at bounding box center [313, 77] width 143 height 12
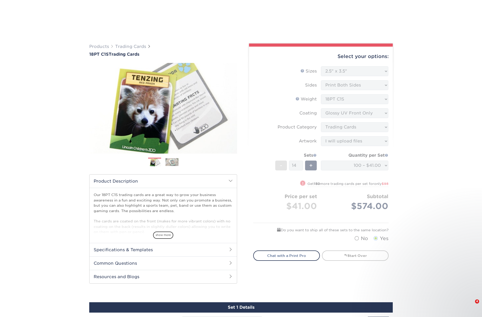
select select "2.50x3.50"
select select "c2f9bce9-36c2-409d-b101-c29d9d031e18"
select select "upload"
select select "100 – $41.00"
select select "2.50x3.50"
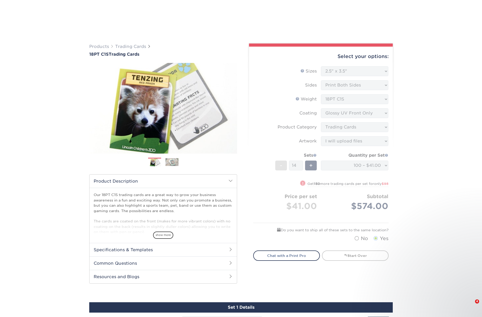
select select "c2f9bce9-36c2-409d-b101-c29d9d031e18"
select select "upload"
select select "100 – $41.00"
select select "2.50x3.50"
select select "c2f9bce9-36c2-409d-b101-c29d9d031e18"
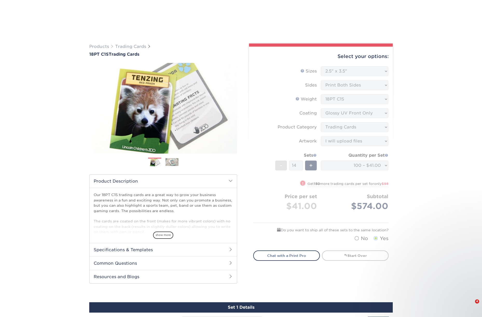
select select "upload"
select select "100 – $41.00"
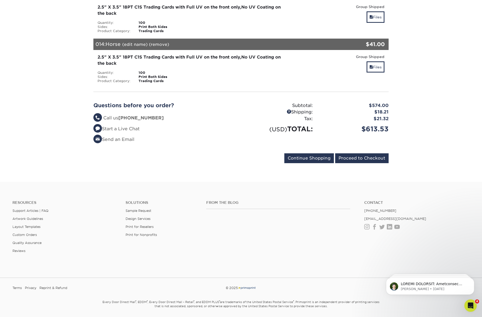
scroll to position [720, 0]
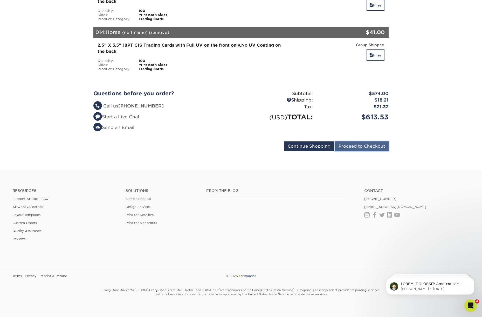
click at [360, 142] on input "Proceed to Checkout" at bounding box center [361, 147] width 53 height 10
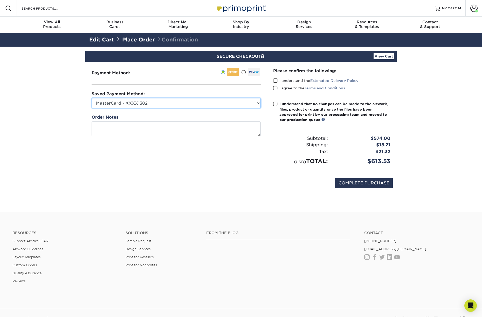
click at [164, 102] on select "MasterCard - XXXX1382 Visa - XXXX4812 Visa - XXXX7780 New Credit Card" at bounding box center [176, 103] width 169 height 10
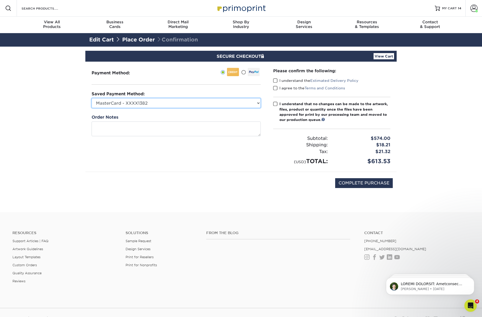
select select
click at [92, 98] on select "MasterCard - XXXX1382 Visa - XXXX4812 Visa - XXXX7780 New Credit Card" at bounding box center [176, 103] width 169 height 10
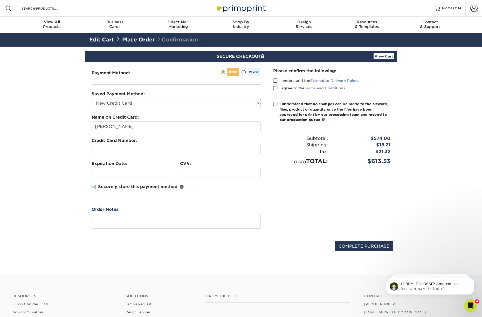
click at [56, 156] on section "SECURE CHECKOUT View Cart Payment Method: Saved Payment Method:" at bounding box center [241, 161] width 482 height 229
drag, startPoint x: 69, startPoint y: 222, endPoint x: 72, endPoint y: 220, distance: 3.6
click at [69, 222] on section "SECURE CHECKOUT View Cart Payment Method: Saved Payment Method:" at bounding box center [241, 161] width 482 height 229
drag, startPoint x: 275, startPoint y: 80, endPoint x: 275, endPoint y: 87, distance: 6.8
click at [275, 80] on span at bounding box center [275, 80] width 4 height 5
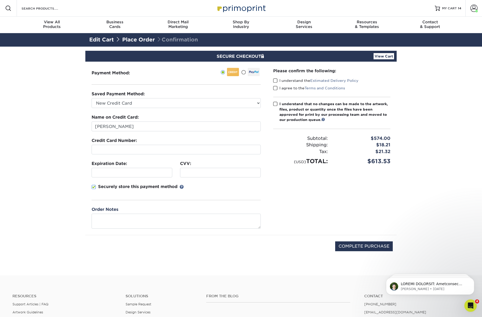
click at [0, 0] on input "I understand the Estimated Delivery Policy" at bounding box center [0, 0] width 0 height 0
click at [275, 88] on span at bounding box center [275, 88] width 4 height 5
click at [0, 0] on input "I agree to the Terms and Conditions" at bounding box center [0, 0] width 0 height 0
click at [275, 103] on span at bounding box center [275, 104] width 4 height 5
click at [0, 0] on input "I understand that no changes can be made to the artwork, files, product or quan…" at bounding box center [0, 0] width 0 height 0
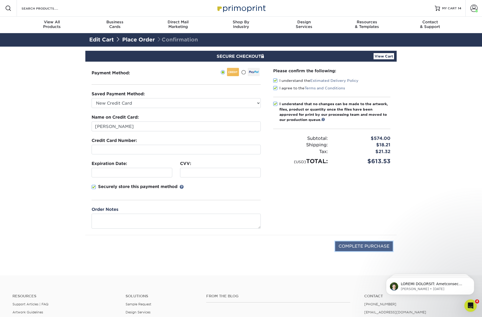
click at [348, 246] on input "COMPLETE PURCHASE" at bounding box center [364, 247] width 58 height 10
type input "PROCESSING, PLEASE WAIT..."
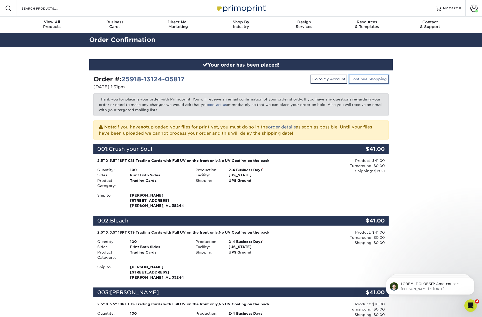
click at [368, 79] on link "Continue Shopping" at bounding box center [368, 79] width 40 height 9
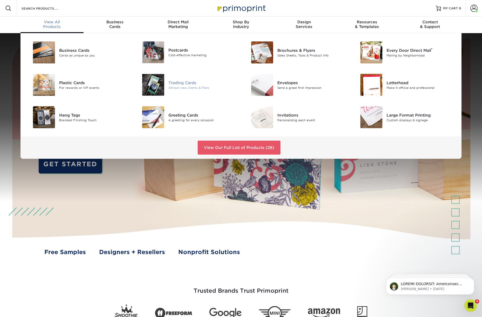
click at [177, 87] on div "Attract new clients & Fans" at bounding box center [202, 88] width 69 height 4
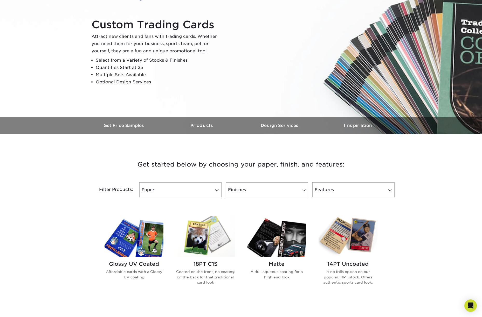
scroll to position [69, 0]
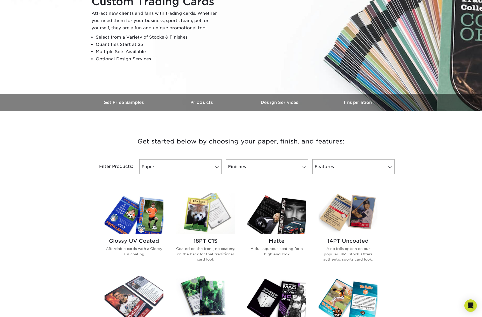
click at [205, 244] on div "18PT C1S Coated on the front, no coating on the back for that traditional card …" at bounding box center [205, 252] width 59 height 37
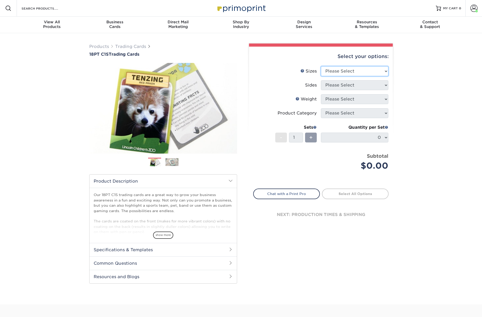
click at [360, 71] on select "Please Select 2.5" x 3.5"" at bounding box center [354, 71] width 67 height 10
select select "2.50x3.50"
click at [321, 66] on select "Please Select 2.5" x 3.5"" at bounding box center [354, 71] width 67 height 10
click at [350, 86] on select "Please Select Print Both Sides Print Front Only" at bounding box center [354, 85] width 67 height 10
select select "13abbda7-1d64-4f25-8bb2-c179b224825d"
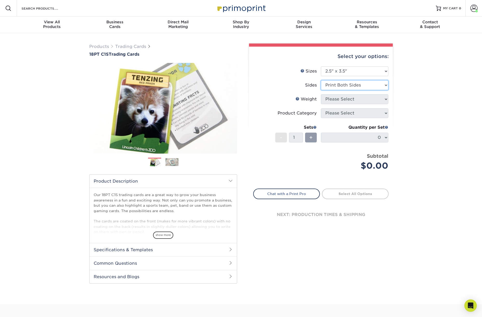
click at [321, 80] on select "Please Select Print Both Sides Print Front Only" at bounding box center [354, 85] width 67 height 10
click at [344, 99] on select "Please Select 18PT C1S" at bounding box center [354, 99] width 67 height 10
select select "18PTC1S"
click at [321, 94] on select "Please Select 18PT C1S" at bounding box center [354, 99] width 67 height 10
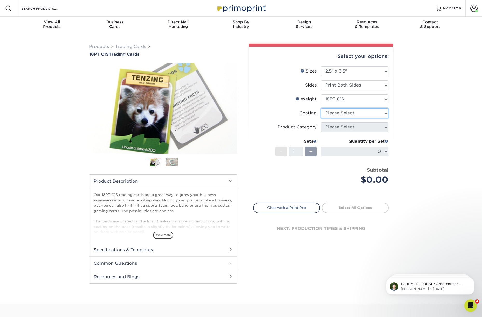
click at [342, 113] on select at bounding box center [354, 113] width 67 height 10
select select "1e8116af-acfc-44b1-83dc-8181aa338834"
click at [321, 108] on select at bounding box center [354, 113] width 67 height 10
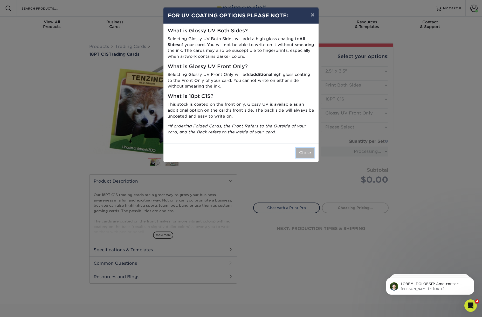
click at [305, 153] on button "Close" at bounding box center [305, 153] width 19 height 10
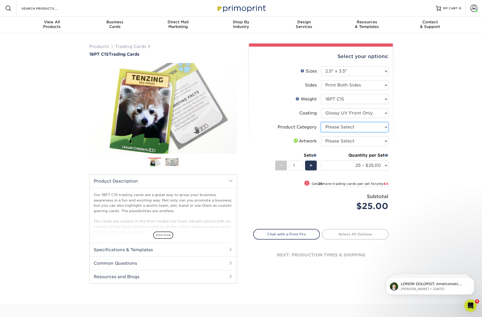
click at [352, 127] on select "Please Select Trading Cards" at bounding box center [354, 127] width 67 height 10
select select "c2f9bce9-36c2-409d-b101-c29d9d031e18"
click at [321, 122] on select "Please Select Trading Cards" at bounding box center [354, 127] width 67 height 10
click at [345, 142] on select "Please Select I will upload files I need a design - $100" at bounding box center [354, 141] width 67 height 10
select select "upload"
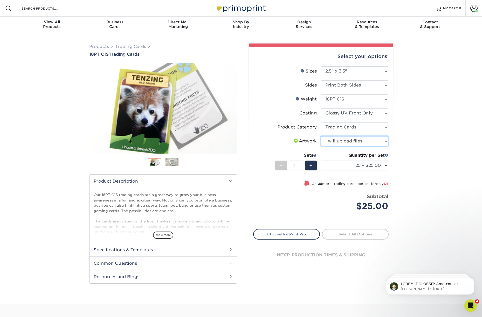
click at [321, 136] on select "Please Select I will upload files I need a design - $100" at bounding box center [354, 141] width 67 height 10
click at [313, 165] on div "+" at bounding box center [311, 166] width 12 height 10
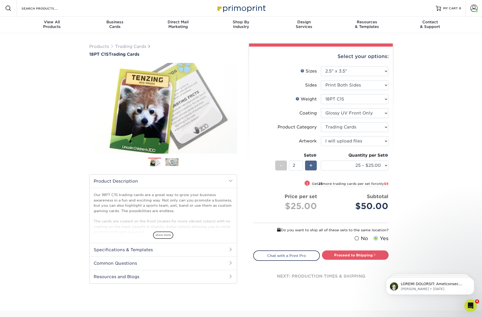
click at [313, 165] on div "+" at bounding box center [311, 166] width 12 height 10
click at [312, 165] on span "+" at bounding box center [310, 166] width 3 height 8
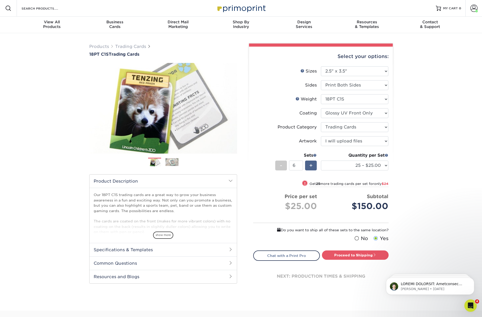
type input "7"
click at [374, 165] on select "25 – $25.00 50 – $29.00 75 – $37.00 100 – $41.00 250 – $48.00 500 – $58.00 1000…" at bounding box center [354, 166] width 67 height 10
select select "250 – $48.00"
click at [321, 161] on select "25 – $25.00 50 – $29.00 75 – $37.00 100 – $41.00 250 – $48.00 500 – $58.00 1000…" at bounding box center [354, 166] width 67 height 10
click at [349, 256] on link "Proceed to Shipping" at bounding box center [355, 255] width 67 height 9
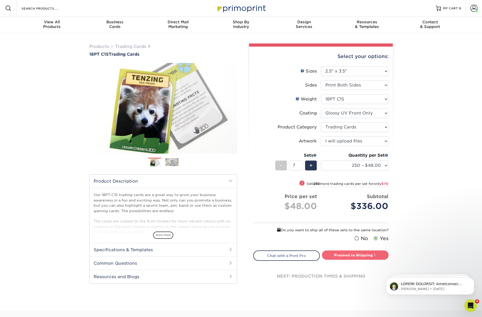
type input "Set 1"
select select "f7cdf0bb-4f0d-4a12-bfed-4ea69d747644"
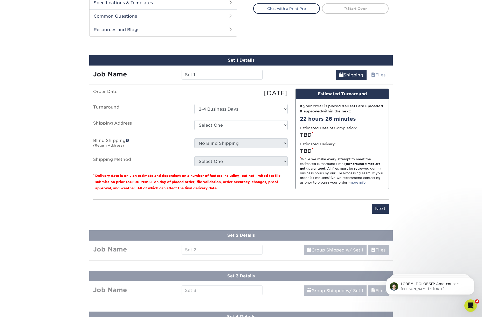
scroll to position [264, 0]
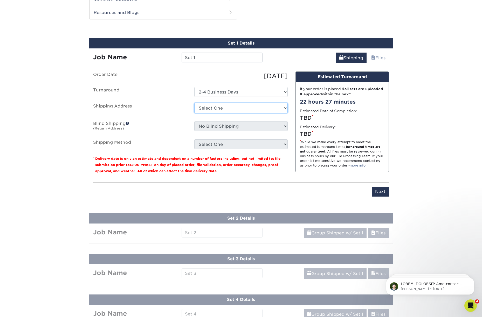
click at [228, 107] on select "Select One Chad Chatt FF Johnny FF Nashville MWY + Add New Address" at bounding box center [240, 108] width 93 height 10
select select "239243"
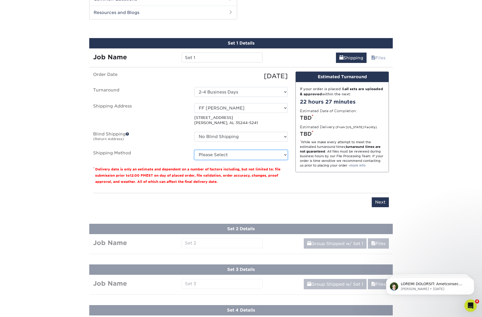
click at [227, 154] on select "Please Select 3 Day Shipping Service (+$17.83) Ground Shipping (+$18.03) 2 Day …" at bounding box center [240, 155] width 93 height 10
select select "03"
click at [194, 150] on select "Please Select 3 Day Shipping Service (+$17.83) Ground Shipping (+$18.03) 2 Day …" at bounding box center [240, 155] width 93 height 10
click at [377, 202] on input "Next" at bounding box center [379, 203] width 17 height 10
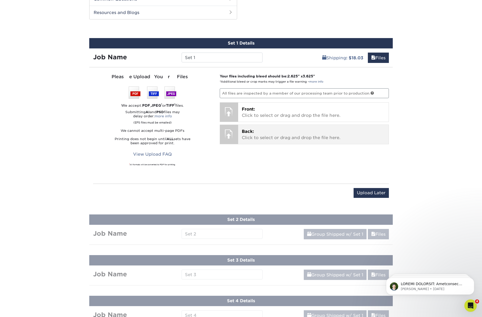
click at [252, 135] on p "Back: Click to select or drag and drop the file here." at bounding box center [313, 135] width 143 height 12
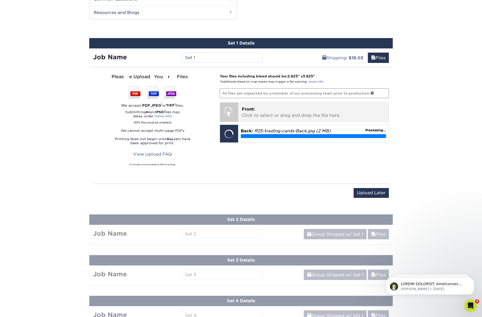
click at [286, 108] on p "Front: Click to select or drag and drop the file here." at bounding box center [313, 112] width 143 height 12
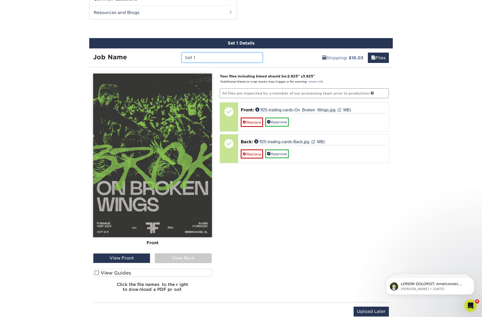
drag, startPoint x: 199, startPoint y: 57, endPoint x: 179, endPoint y: 56, distance: 20.5
click at [179, 56] on div "Set 1" at bounding box center [222, 58] width 88 height 10
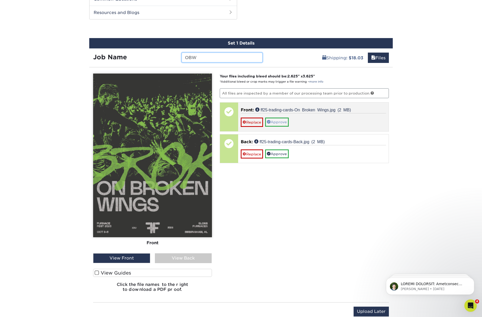
type input "OBW"
click at [282, 120] on link "Approve" at bounding box center [277, 122] width 24 height 9
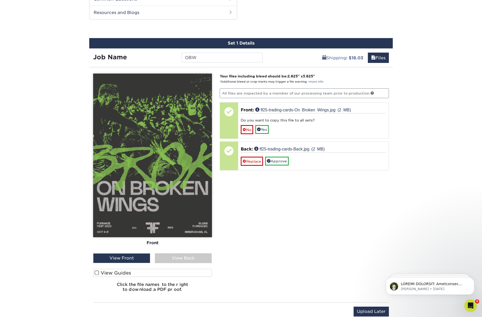
click at [199, 257] on div "View Back" at bounding box center [183, 259] width 57 height 10
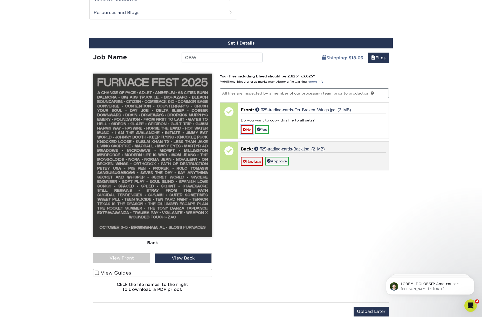
click at [245, 130] on link "No" at bounding box center [247, 129] width 12 height 9
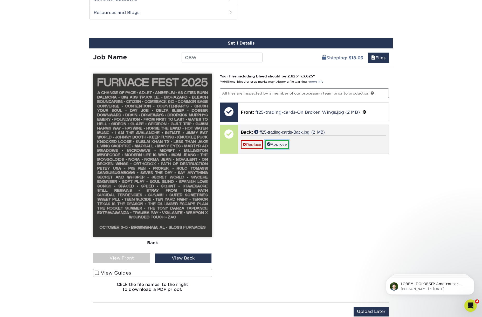
click at [278, 144] on link "Approve" at bounding box center [277, 144] width 24 height 9
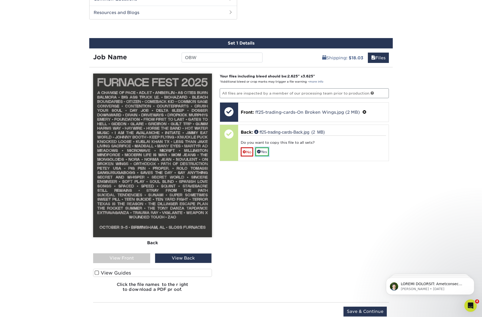
click at [263, 153] on link "Yes" at bounding box center [261, 152] width 13 height 9
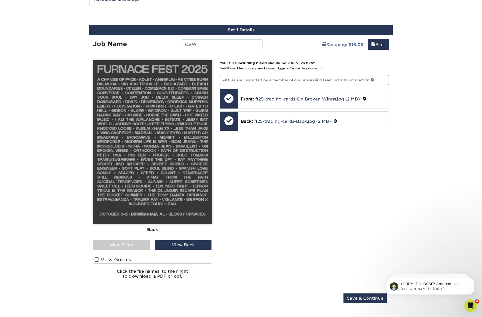
scroll to position [295, 0]
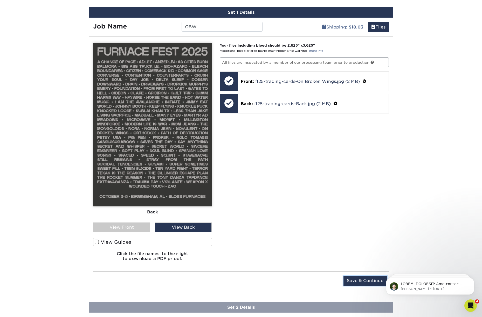
click at [367, 282] on input "Save & Continue" at bounding box center [364, 281] width 43 height 10
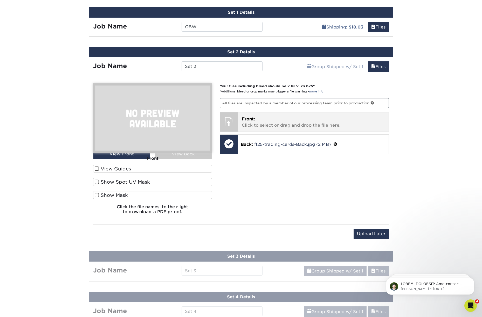
click at [268, 123] on p "Front: Click to select or drag and drop the file here." at bounding box center [313, 122] width 143 height 12
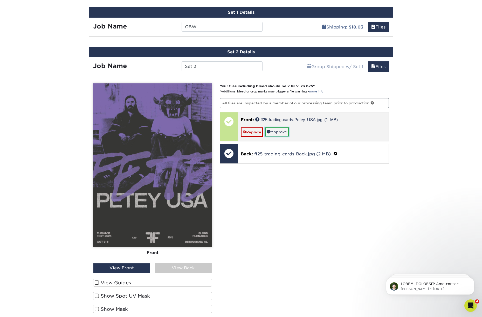
click at [283, 132] on link "Approve" at bounding box center [277, 132] width 24 height 9
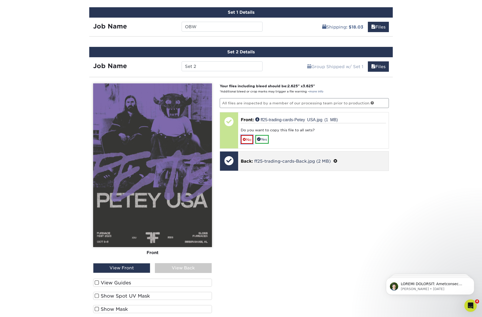
click at [249, 140] on link "No" at bounding box center [247, 139] width 12 height 9
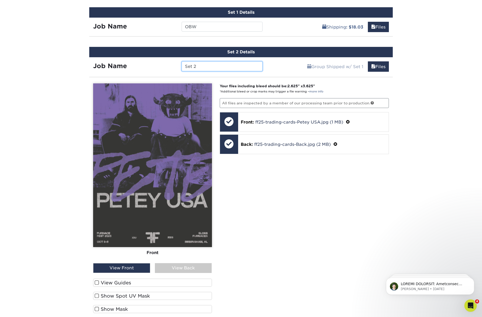
click at [208, 67] on input "Set 2" at bounding box center [221, 66] width 81 height 10
type input "S"
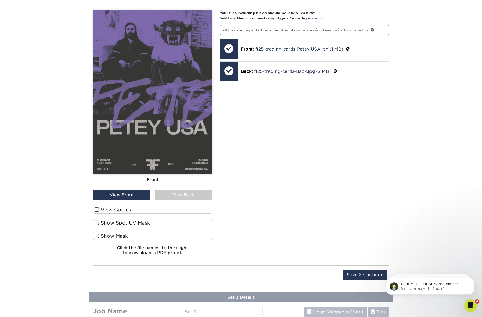
scroll to position [370, 0]
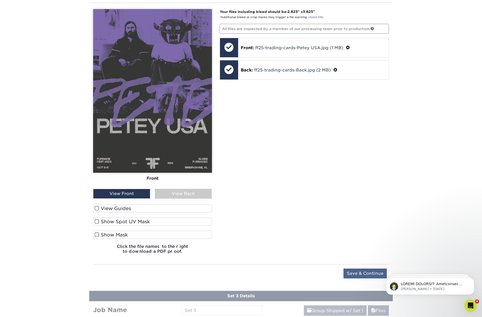
type input "Petey"
click at [353, 272] on input "Save & Continue" at bounding box center [364, 274] width 43 height 10
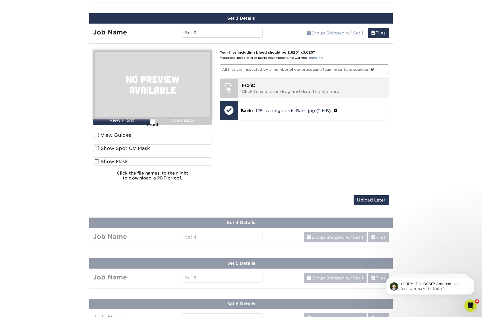
click at [270, 90] on p "Front: Click to select or drag and drop the file here." at bounding box center [313, 88] width 143 height 12
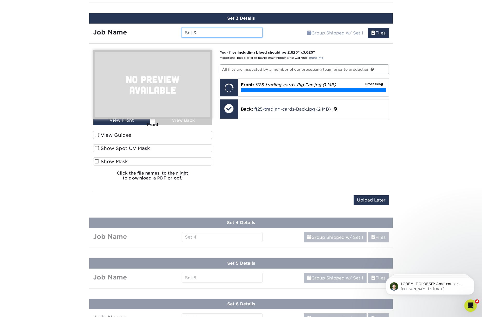
click at [211, 35] on input "Set 3" at bounding box center [221, 33] width 81 height 10
type input "S"
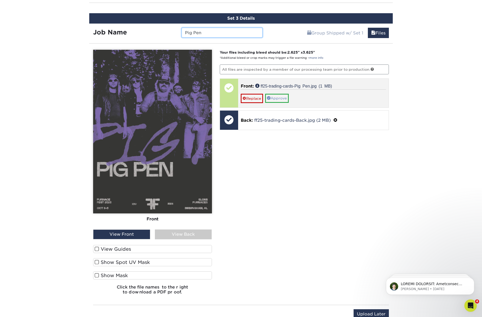
type input "Pig Pen"
click at [277, 99] on link "Approve" at bounding box center [277, 98] width 24 height 9
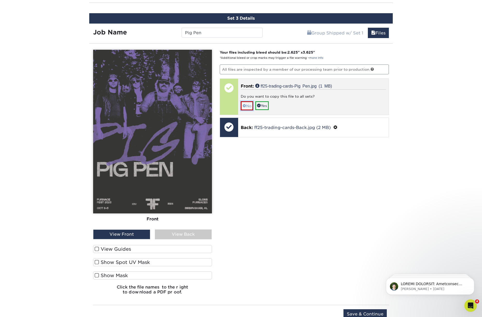
click at [250, 105] on link "No" at bounding box center [247, 105] width 12 height 9
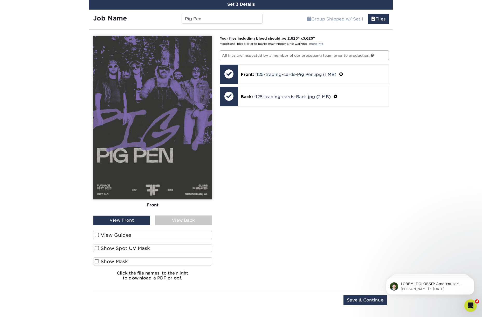
scroll to position [384, 0]
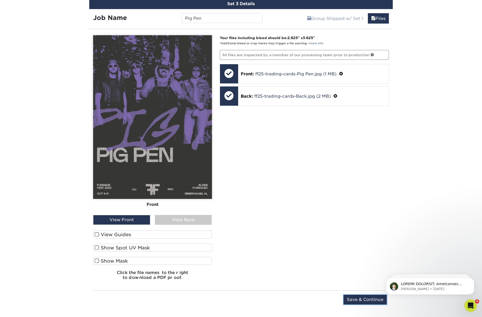
click at [361, 298] on input "Save & Continue" at bounding box center [364, 300] width 43 height 10
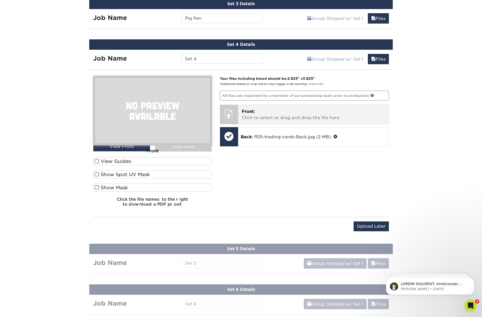
click at [268, 112] on p "Front: Click to select or drag and drop the file here." at bounding box center [313, 115] width 143 height 12
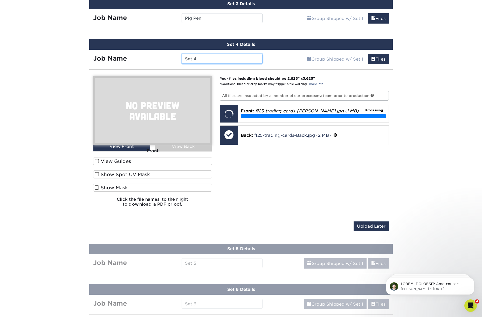
click at [201, 59] on input "Set 4" at bounding box center [221, 59] width 81 height 10
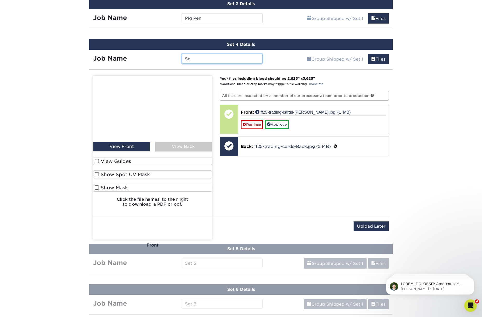
type input "S"
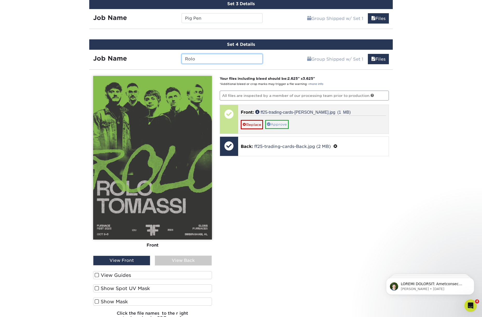
type input "Rolo"
click at [278, 123] on link "Approve" at bounding box center [277, 124] width 24 height 9
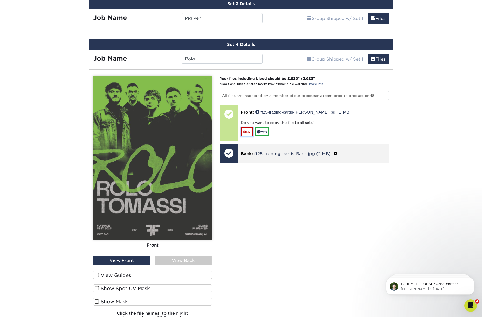
click at [249, 132] on link "No" at bounding box center [247, 132] width 12 height 9
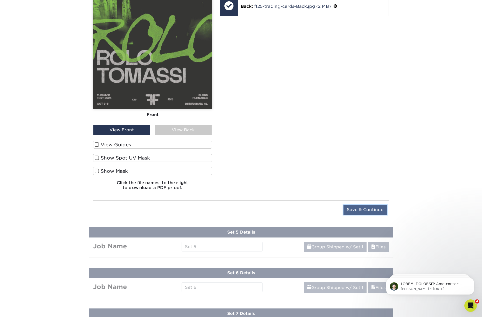
click at [356, 210] on input "Save & Continue" at bounding box center [364, 210] width 43 height 10
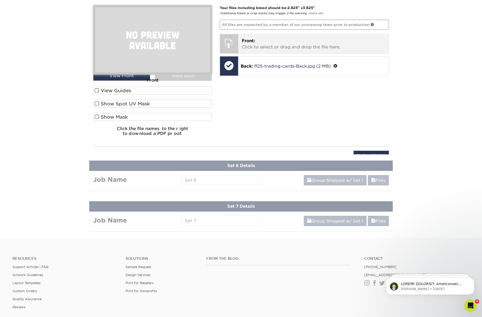
scroll to position [324, 0]
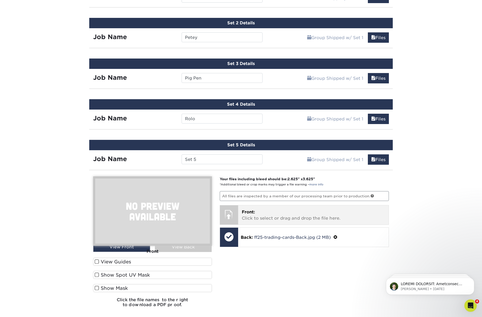
click at [283, 209] on p "Front: Click to select or drag and drop the file here." at bounding box center [313, 215] width 143 height 12
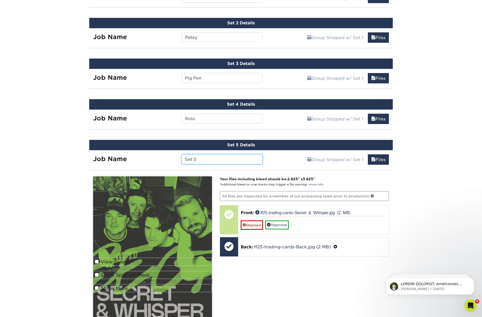
drag, startPoint x: 204, startPoint y: 158, endPoint x: 170, endPoint y: 157, distance: 34.5
click at [170, 157] on div "Job Name Set 5" at bounding box center [177, 160] width 177 height 10
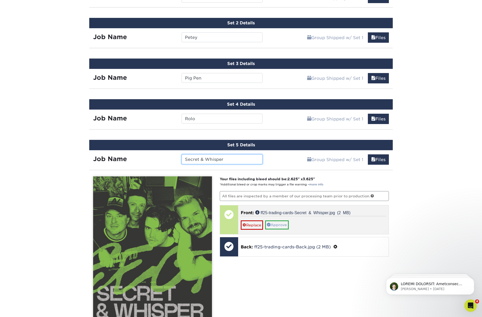
type input "Secret & Whisper"
click at [279, 225] on link "Approve" at bounding box center [277, 225] width 24 height 9
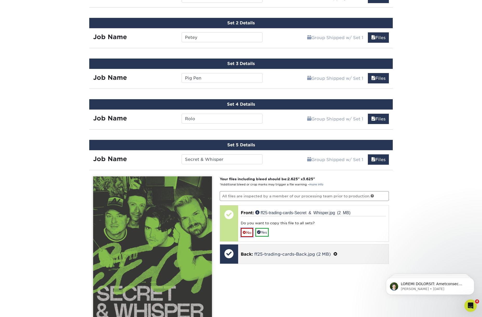
click at [250, 232] on link "No" at bounding box center [247, 232] width 12 height 9
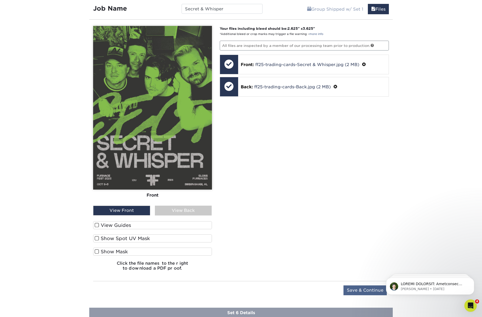
scroll to position [480, 0]
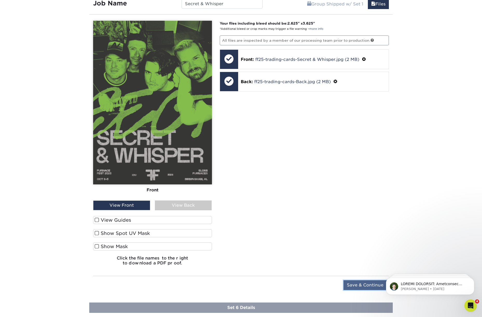
click at [372, 285] on input "Save & Continue" at bounding box center [364, 285] width 43 height 10
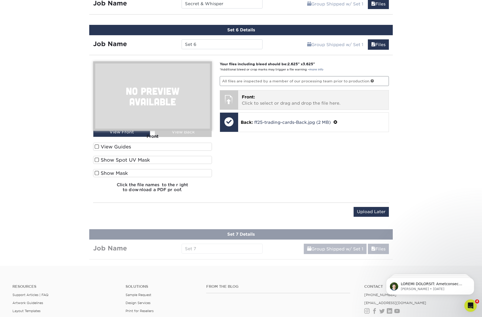
click at [268, 104] on p "Front: Click to select or drag and drop the file here." at bounding box center [313, 100] width 143 height 12
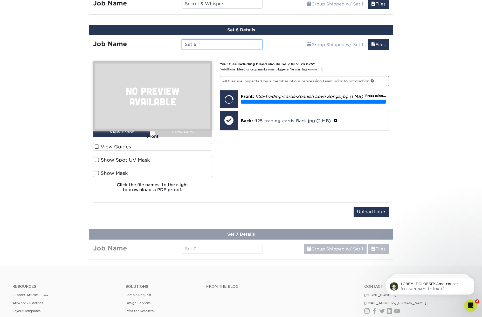
drag, startPoint x: 200, startPoint y: 45, endPoint x: 166, endPoint y: 44, distance: 34.2
click at [166, 44] on div "Job Name Set 6" at bounding box center [177, 44] width 177 height 10
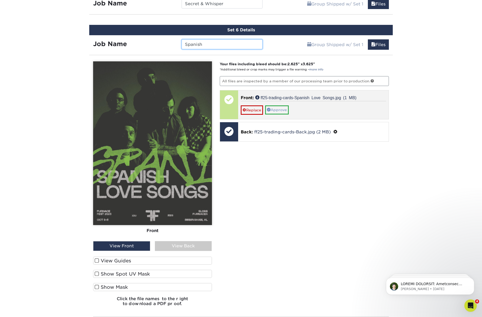
type input "Spanish"
click at [273, 110] on link "Approve" at bounding box center [277, 110] width 24 height 9
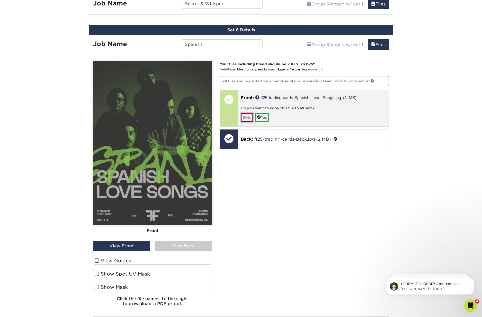
click at [247, 118] on link "No" at bounding box center [247, 117] width 12 height 9
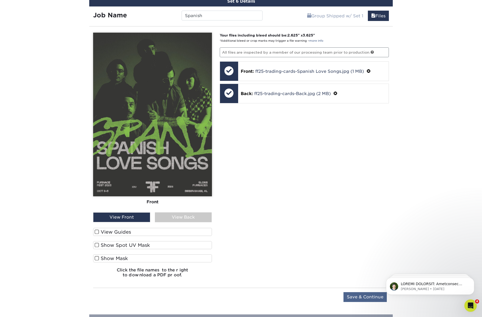
scroll to position [516, 0]
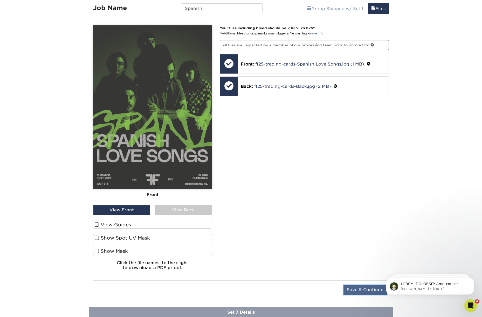
click at [371, 291] on input "Save & Continue" at bounding box center [364, 290] width 43 height 10
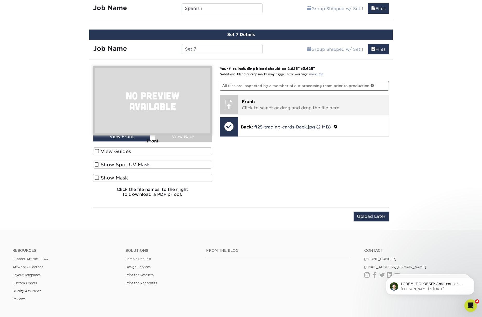
click at [266, 102] on p "Front: Click to select or drag and drop the file here." at bounding box center [313, 105] width 143 height 12
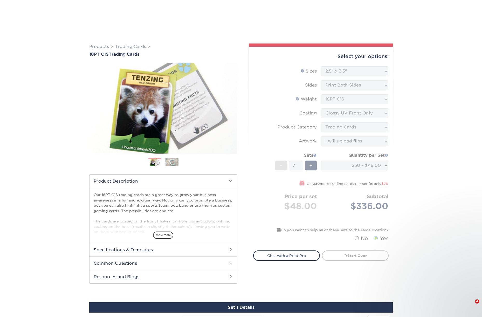
select select "2.50x3.50"
select select "c2f9bce9-36c2-409d-b101-c29d9d031e18"
select select "upload"
select select "250 – $48.00"
type input "Speed"
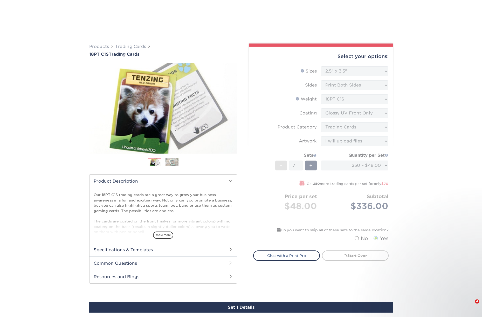
scroll to position [516, 0]
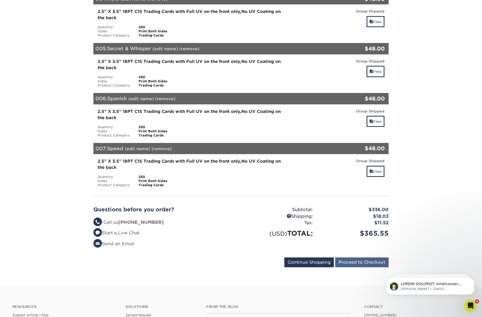
scroll to position [259, 0]
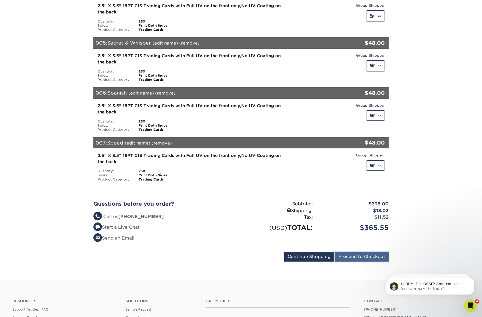
click at [352, 254] on input "Proceed to Checkout" at bounding box center [361, 257] width 53 height 10
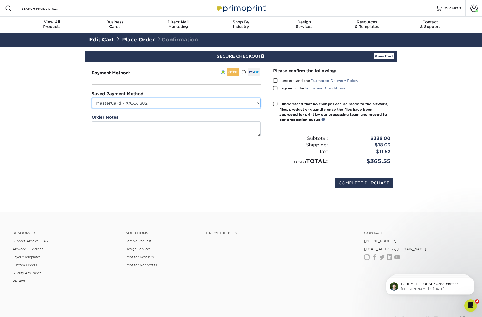
click at [158, 103] on select "MasterCard - XXXX1382 Visa - XXXX4812 Visa - XXXX7780 Visa - XXXX9441 New Credi…" at bounding box center [176, 103] width 169 height 10
select select "75613"
click at [92, 98] on select "MasterCard - XXXX1382 Visa - XXXX4812 Visa - XXXX7780 Visa - XXXX9441 New Credi…" at bounding box center [176, 103] width 169 height 10
click at [273, 79] on span at bounding box center [275, 80] width 4 height 5
click at [0, 0] on input "I understand the Estimated Delivery Policy" at bounding box center [0, 0] width 0 height 0
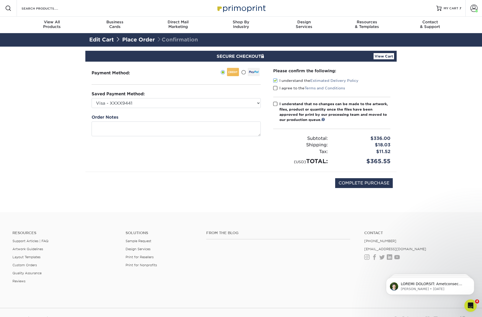
click at [275, 88] on span at bounding box center [275, 88] width 4 height 5
click at [0, 0] on input "I agree to the Terms and Conditions" at bounding box center [0, 0] width 0 height 0
click at [275, 104] on span at bounding box center [275, 104] width 4 height 5
click at [0, 0] on input "I understand that no changes can be made to the artwork, files, product or quan…" at bounding box center [0, 0] width 0 height 0
click at [350, 184] on input "COMPLETE PURCHASE" at bounding box center [364, 183] width 58 height 10
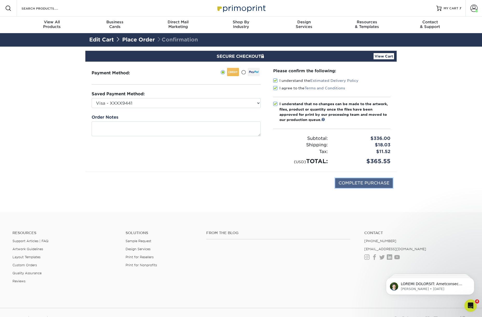
type input "PROCESSING, PLEASE WAIT..."
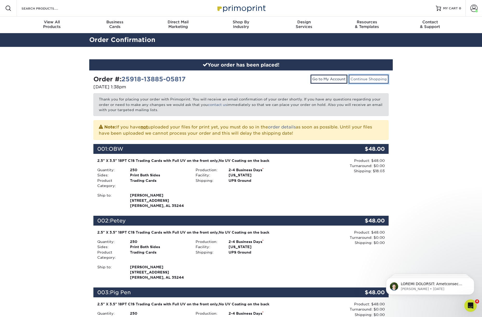
click at [378, 80] on link "Continue Shopping" at bounding box center [368, 79] width 40 height 9
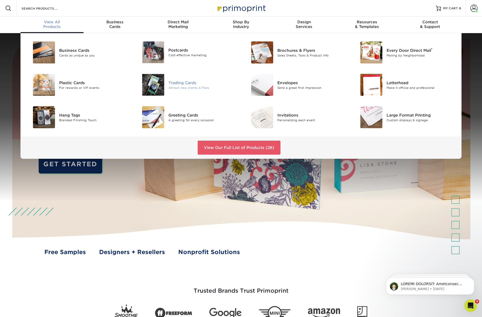
click at [178, 86] on div "Attract new clients & Fans" at bounding box center [202, 88] width 69 height 4
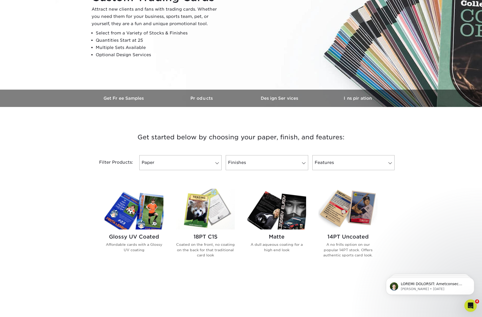
scroll to position [92, 0]
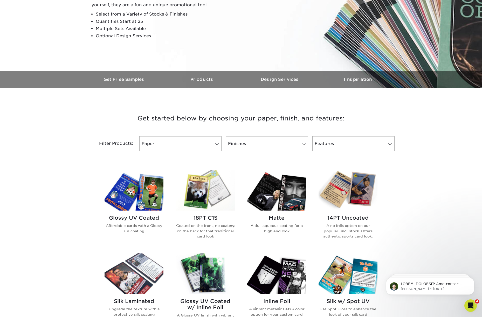
click at [208, 218] on h2 "18PT C1S" at bounding box center [205, 218] width 59 height 6
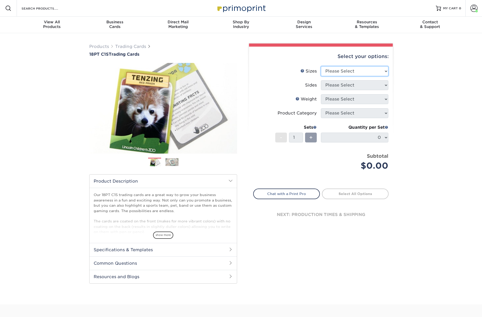
click at [343, 70] on select "Please Select 2.5" x 3.5"" at bounding box center [354, 71] width 67 height 10
select select "2.50x3.50"
click at [321, 66] on select "Please Select 2.5" x 3.5"" at bounding box center [354, 71] width 67 height 10
click at [347, 86] on select "Please Select Print Both Sides Print Front Only" at bounding box center [354, 85] width 67 height 10
select select "13abbda7-1d64-4f25-8bb2-c179b224825d"
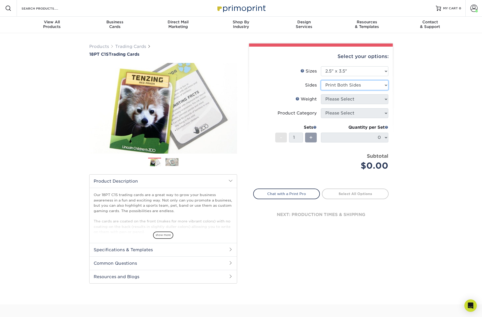
click at [321, 80] on select "Please Select Print Both Sides Print Front Only" at bounding box center [354, 85] width 67 height 10
click at [345, 99] on select "Please Select 18PT C1S" at bounding box center [354, 99] width 67 height 10
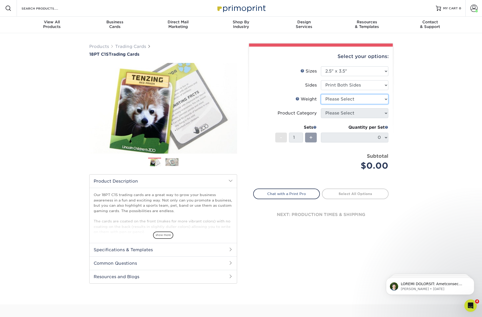
select select "18PTC1S"
click at [321, 94] on select "Please Select 18PT C1S" at bounding box center [354, 99] width 67 height 10
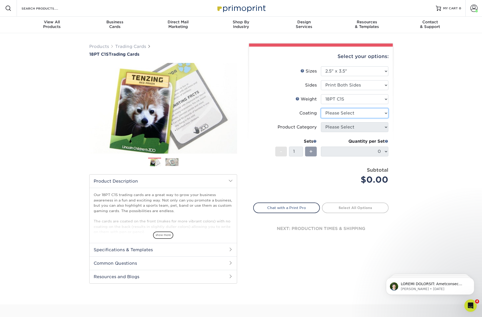
click at [346, 115] on select at bounding box center [354, 113] width 67 height 10
select select "1e8116af-acfc-44b1-83dc-8181aa338834"
click at [321, 108] on select at bounding box center [354, 113] width 67 height 10
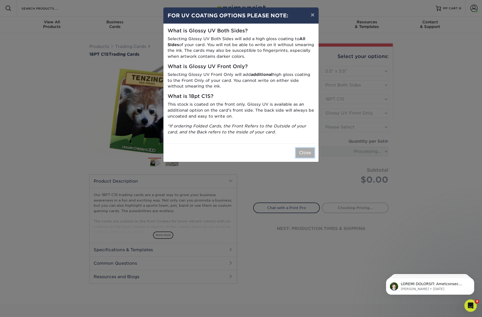
click at [308, 152] on button "Close" at bounding box center [305, 153] width 19 height 10
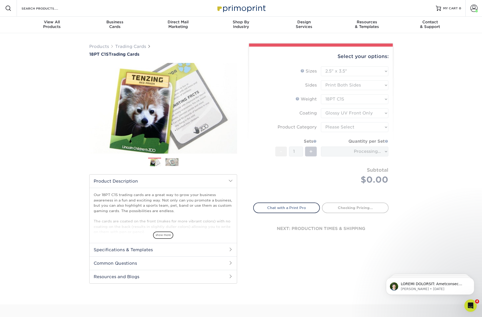
click at [345, 127] on form "Sizes Help Sizes Please Select 2.5" x 3.5" Sides Please Select 18PT C1S" at bounding box center [320, 131] width 135 height 130
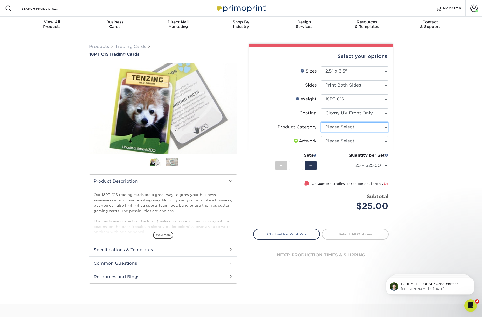
click at [345, 128] on select "Please Select Trading Cards" at bounding box center [354, 127] width 67 height 10
select select "c2f9bce9-36c2-409d-b101-c29d9d031e18"
click at [321, 122] on select "Please Select Trading Cards" at bounding box center [354, 127] width 67 height 10
click at [342, 143] on select "Please Select I will upload files I need a design - $100" at bounding box center [354, 141] width 67 height 10
select select "upload"
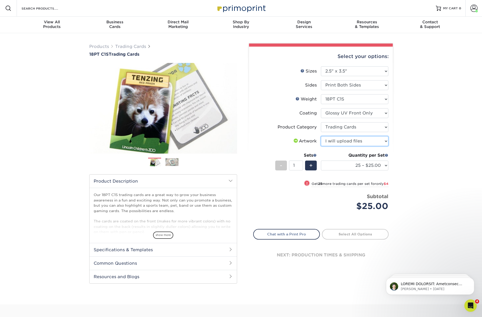
click at [321, 136] on select "Please Select I will upload files I need a design - $100" at bounding box center [354, 141] width 67 height 10
click at [310, 164] on span "+" at bounding box center [310, 166] width 3 height 8
type input "2"
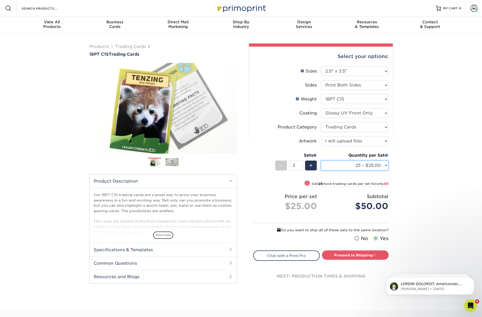
click at [371, 167] on select "25 – $25.00 50 – $29.00 75 – $37.00 100 – $41.00 250 – $48.00 500 – $58.00 1000…" at bounding box center [354, 166] width 67 height 10
select select "500 – $58.00"
click at [321, 161] on select "25 – $25.00 50 – $29.00 75 – $37.00 100 – $41.00 250 – $48.00 500 – $58.00 1000…" at bounding box center [354, 166] width 67 height 10
click at [312, 167] on span "+" at bounding box center [310, 166] width 3 height 8
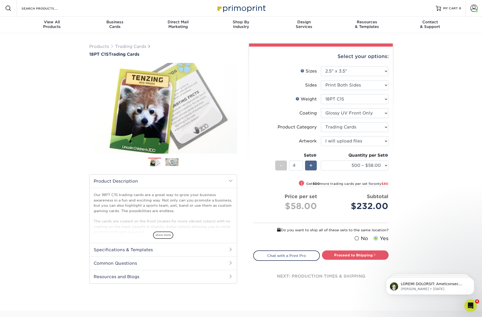
click at [311, 167] on span "+" at bounding box center [310, 166] width 3 height 8
type input "7"
click at [353, 255] on link "Proceed to Shipping" at bounding box center [355, 255] width 67 height 9
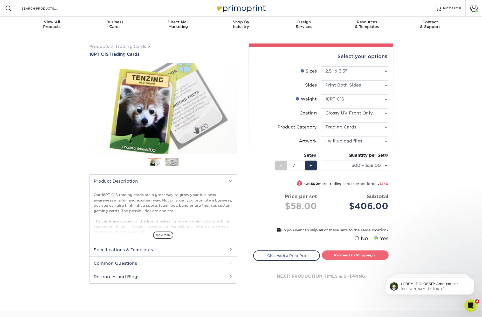
type input "Set 1"
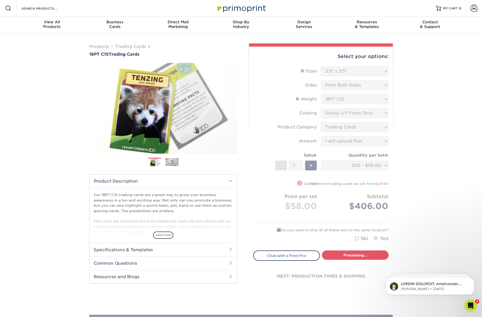
select select "83486e31-025a-419b-9d13-e628b4ff6c11"
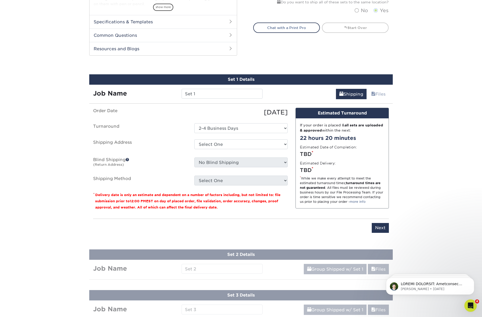
scroll to position [264, 0]
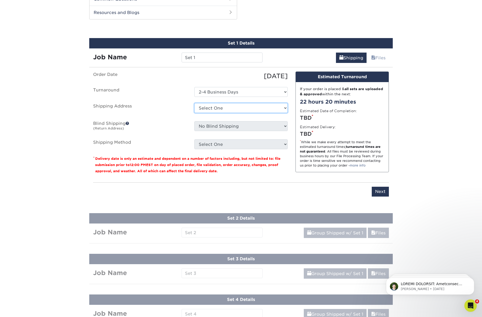
click at [227, 108] on select "Select One Chad Chatt FF Johnny FF Nashville MWY + Add New Address" at bounding box center [240, 108] width 93 height 10
select select "239243"
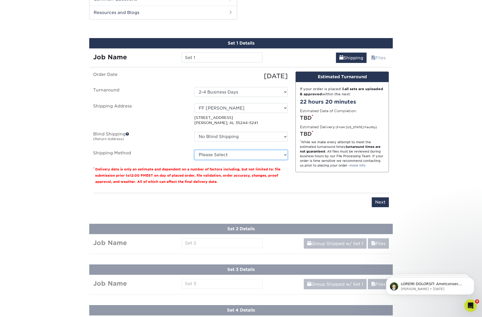
click at [239, 156] on select "Please Select Ground Shipping (+$19.33) 3 Day Shipping Service (+$23.55) 2 Day …" at bounding box center [240, 155] width 93 height 10
select select "03"
click at [194, 150] on select "Please Select Ground Shipping (+$19.33) 3 Day Shipping Service (+$23.55) 2 Day …" at bounding box center [240, 155] width 93 height 10
click at [376, 203] on input "Next" at bounding box center [379, 203] width 17 height 10
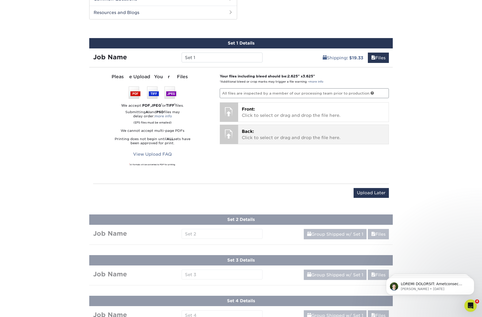
click at [266, 134] on p "Back: Click to select or drag and drop the file here." at bounding box center [313, 135] width 143 height 12
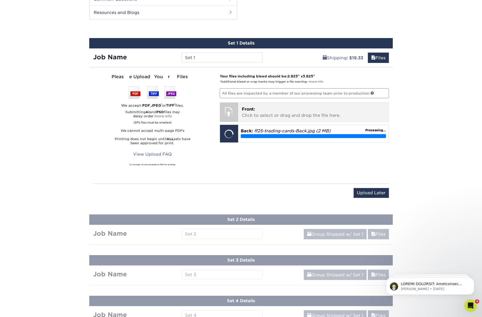
click at [266, 116] on p "Front: Click to select or drag and drop the file here." at bounding box center [313, 112] width 143 height 12
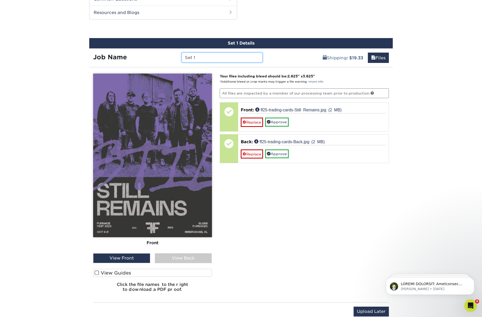
drag, startPoint x: 183, startPoint y: 57, endPoint x: 174, endPoint y: 57, distance: 8.8
click at [174, 57] on div "Job Name Set 1" at bounding box center [177, 58] width 177 height 10
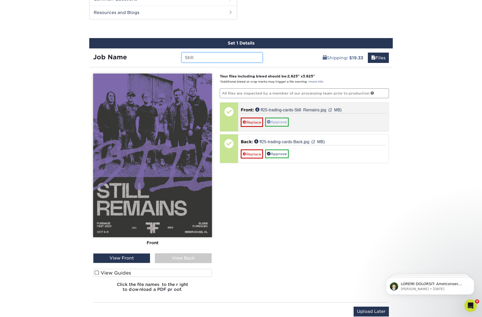
type input "Still"
click at [279, 121] on link "Approve" at bounding box center [277, 122] width 24 height 9
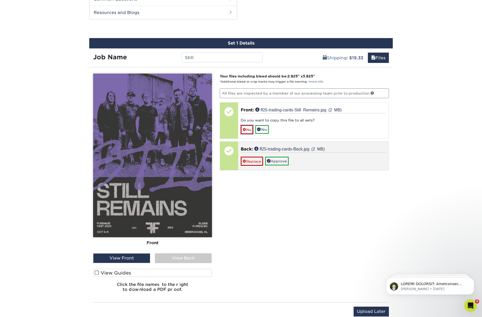
click at [249, 130] on link "No" at bounding box center [247, 129] width 12 height 9
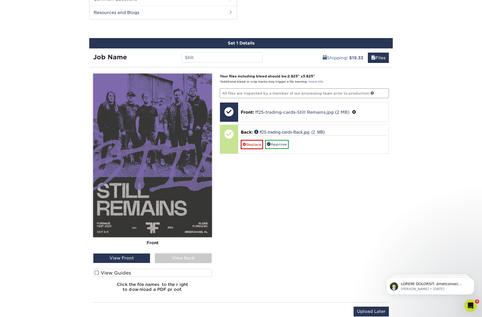
drag, startPoint x: 183, startPoint y: 257, endPoint x: 190, endPoint y: 248, distance: 11.9
click at [183, 257] on div "View Back" at bounding box center [183, 259] width 57 height 10
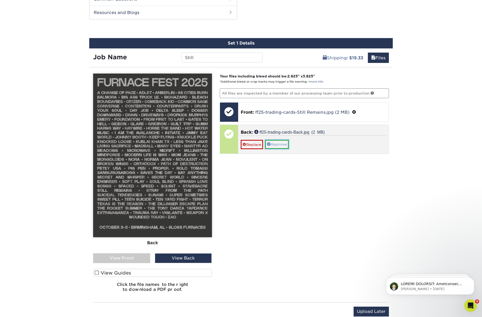
click at [276, 144] on link "Approve" at bounding box center [277, 144] width 24 height 9
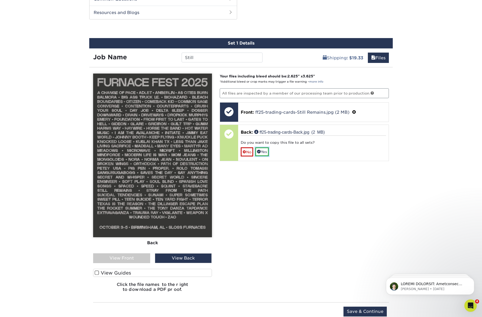
click at [263, 152] on link "Yes" at bounding box center [261, 152] width 13 height 9
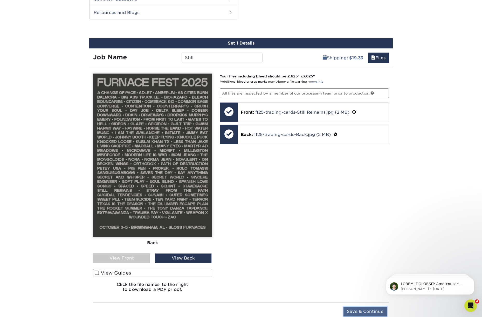
click at [362, 311] on input "Save & Continue" at bounding box center [364, 312] width 43 height 10
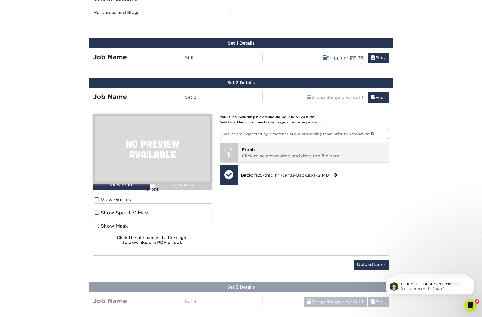
click at [278, 153] on p "Front: Click to select or drag and drop the file here." at bounding box center [313, 153] width 143 height 12
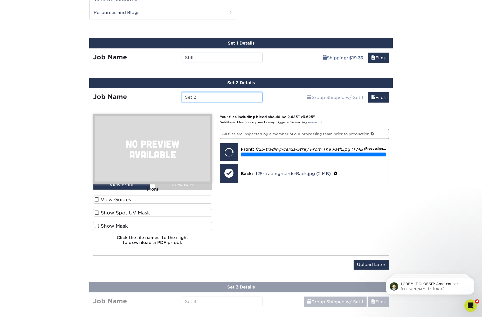
drag, startPoint x: 200, startPoint y: 95, endPoint x: 184, endPoint y: 94, distance: 16.9
click at [184, 94] on input "Set 2" at bounding box center [221, 97] width 81 height 10
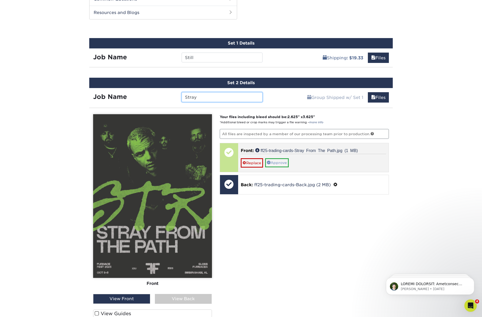
type input "Stray"
click at [280, 162] on link "Approve" at bounding box center [277, 162] width 24 height 9
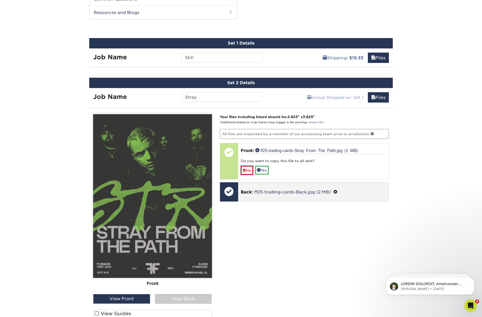
click at [250, 171] on link "No" at bounding box center [247, 170] width 12 height 9
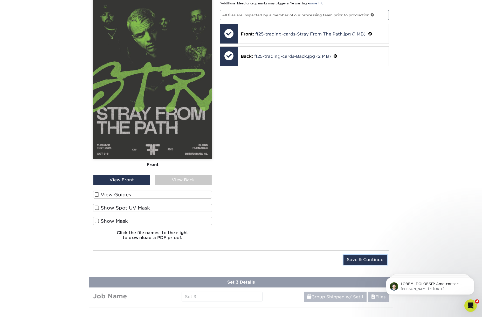
click at [358, 260] on input "Save & Continue" at bounding box center [364, 260] width 43 height 10
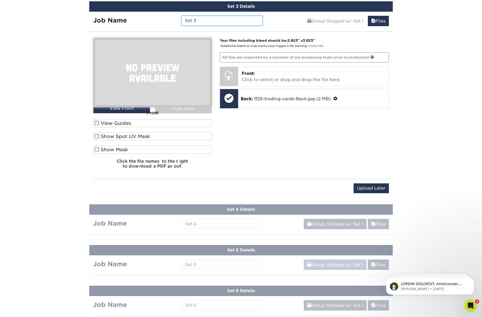
scroll to position [382, 0]
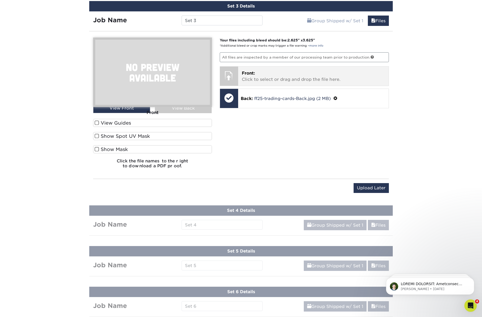
click at [278, 78] on p "Front: Click to select or drag and drop the file here." at bounding box center [313, 76] width 143 height 12
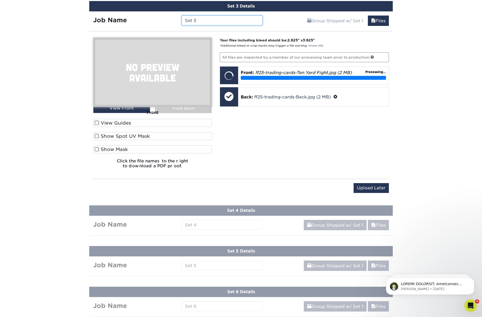
drag, startPoint x: 202, startPoint y: 23, endPoint x: 171, endPoint y: 21, distance: 31.2
click at [171, 21] on div "Job Name Set 3" at bounding box center [177, 21] width 177 height 10
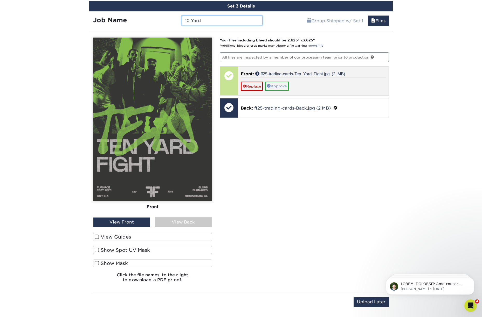
type input "10 Yard"
click at [279, 86] on link "Approve" at bounding box center [277, 86] width 24 height 9
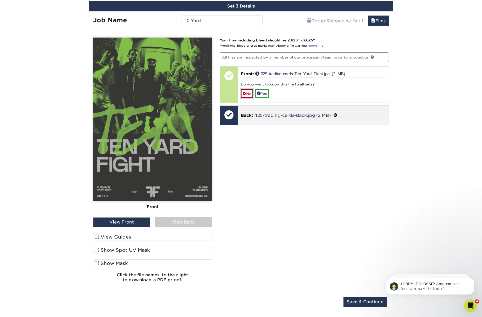
click at [248, 95] on link "No" at bounding box center [247, 93] width 12 height 9
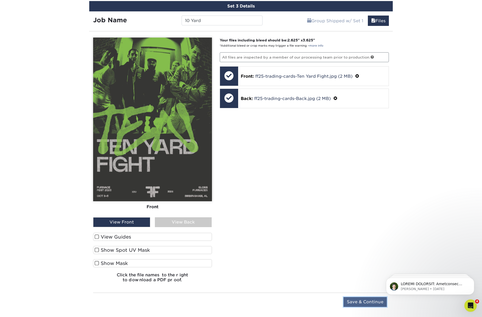
click at [360, 300] on input "Save & Continue" at bounding box center [364, 302] width 43 height 10
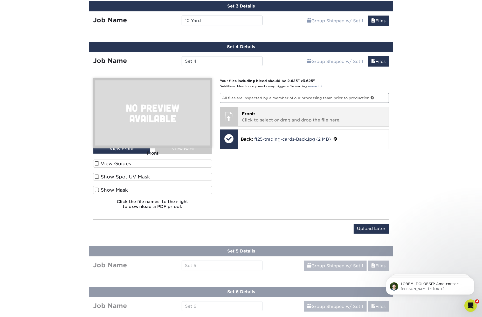
click at [280, 122] on p "Front: Click to select or drag and drop the file here." at bounding box center [313, 117] width 143 height 12
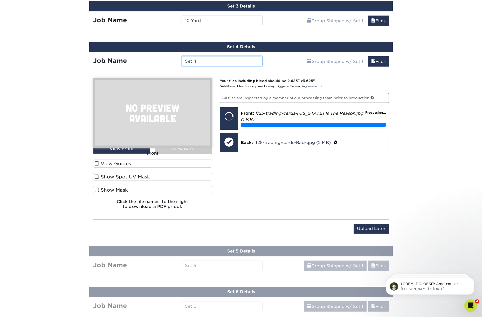
click at [209, 63] on input "Set 4" at bounding box center [221, 61] width 81 height 10
type input "S"
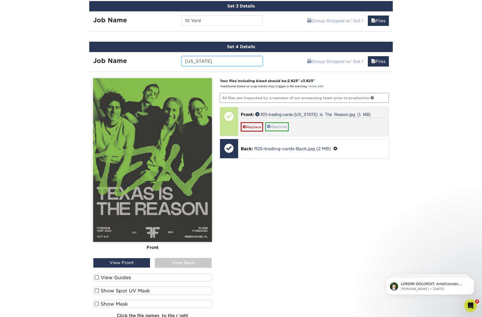
type input "Texas"
click at [278, 127] on link "Approve" at bounding box center [277, 126] width 24 height 9
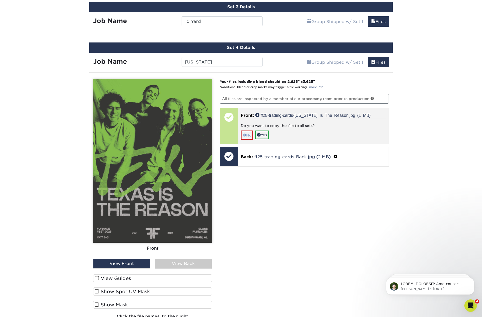
scroll to position [381, 0]
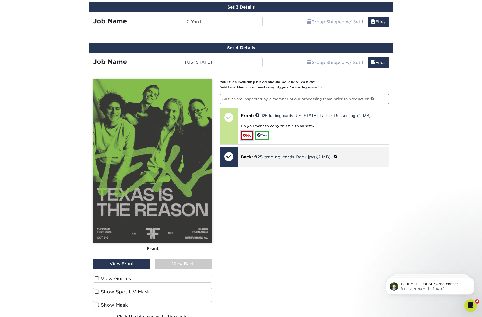
click at [250, 135] on link "No" at bounding box center [247, 135] width 12 height 9
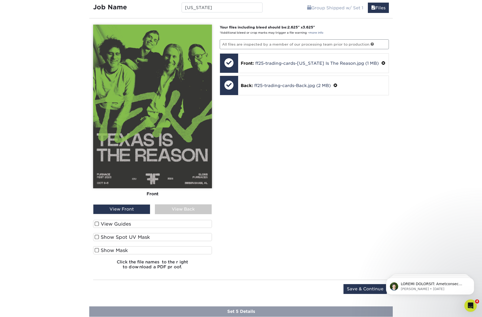
scroll to position [439, 0]
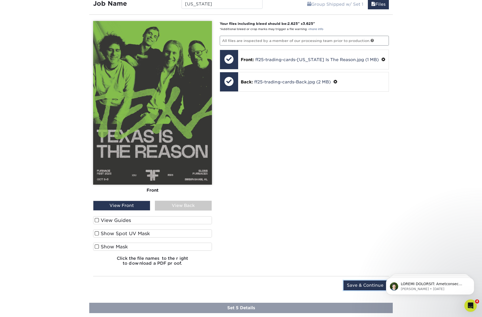
click at [352, 283] on input "Save & Continue" at bounding box center [364, 286] width 43 height 10
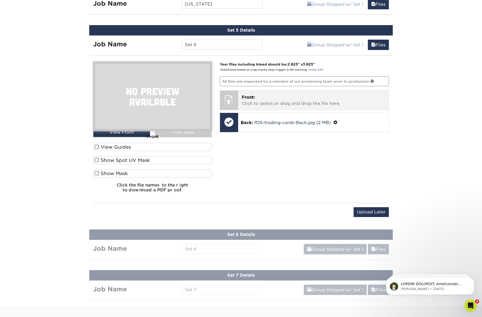
click at [277, 100] on p "Front: Click to select or drag and drop the file here." at bounding box center [313, 100] width 143 height 12
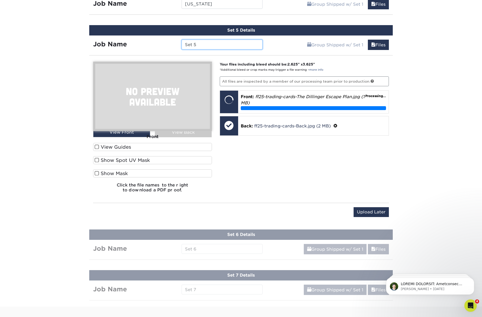
drag, startPoint x: 203, startPoint y: 46, endPoint x: 176, endPoint y: 45, distance: 27.2
click at [176, 45] on div "Job Name Set 5" at bounding box center [177, 45] width 177 height 10
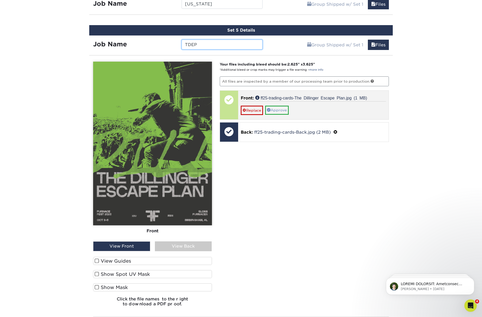
type input "TDEP"
click at [276, 110] on link "Approve" at bounding box center [277, 110] width 24 height 9
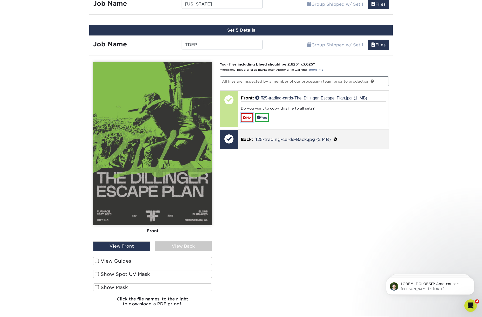
click at [249, 118] on link "No" at bounding box center [247, 117] width 12 height 9
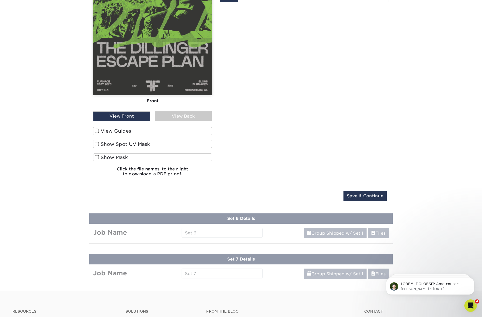
scroll to position [612, 0]
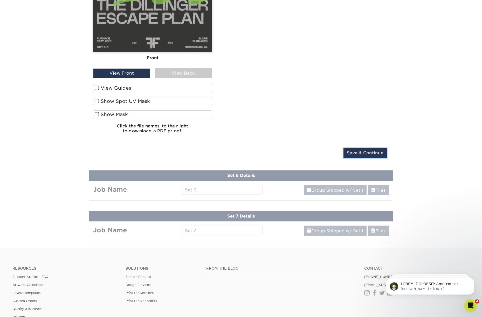
click at [361, 151] on input "Save & Continue" at bounding box center [364, 153] width 43 height 10
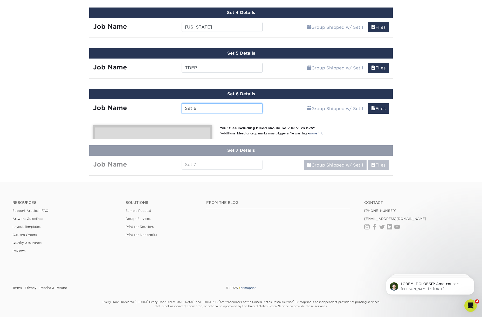
scroll to position [519, 0]
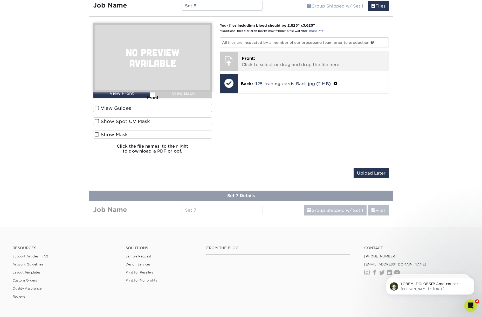
click at [268, 66] on p "Front: Click to select or drag and drop the file here." at bounding box center [313, 61] width 143 height 12
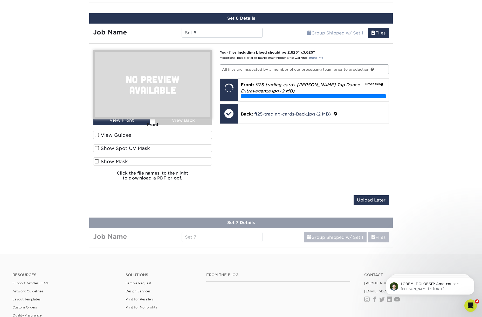
scroll to position [464, 0]
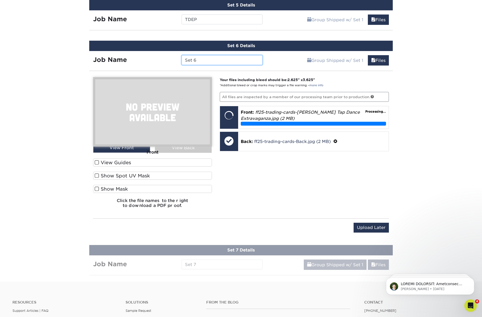
click at [162, 60] on div "Job Name Set 6" at bounding box center [177, 60] width 177 height 10
type input "t"
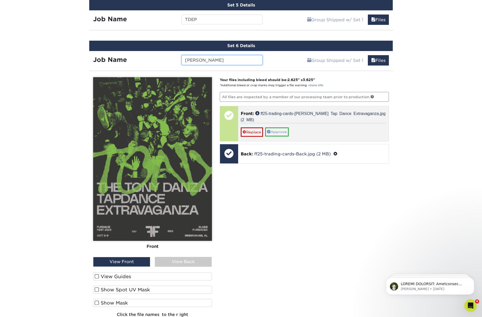
type input "Tony"
click at [276, 131] on link "Approve" at bounding box center [277, 132] width 24 height 9
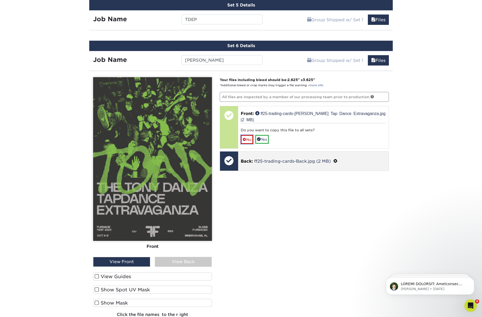
click at [251, 139] on link "No" at bounding box center [247, 139] width 12 height 9
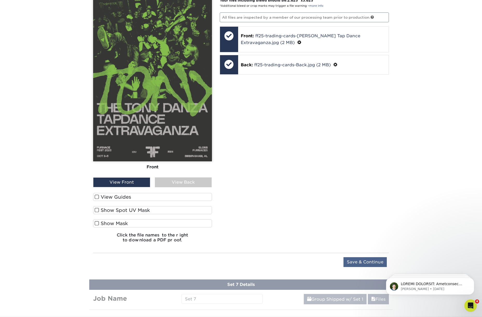
scroll to position [552, 0]
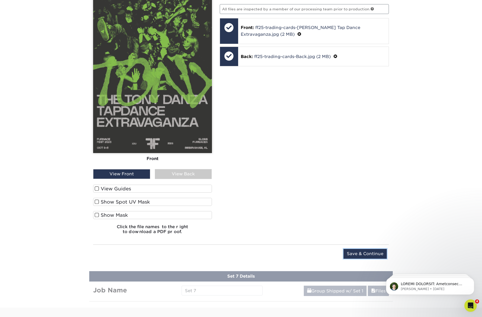
click at [365, 254] on input "Save & Continue" at bounding box center [364, 254] width 43 height 10
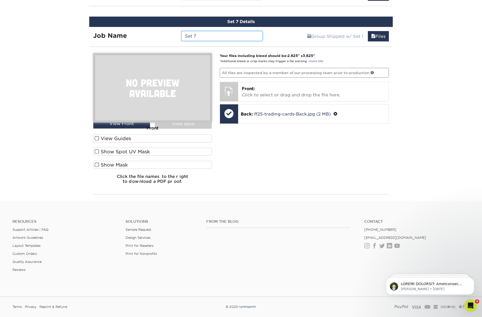
scroll to position [552, 0]
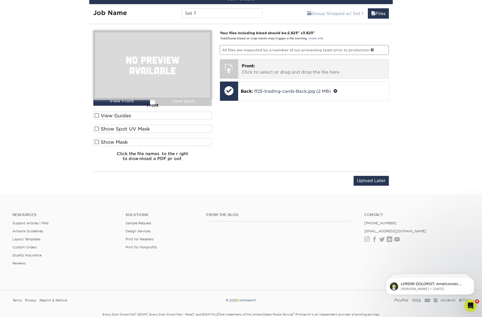
click at [291, 68] on p "Front: Click to select or drag and drop the file here." at bounding box center [313, 69] width 143 height 12
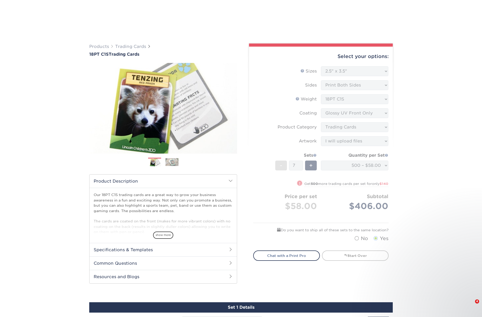
select select "2.50x3.50"
select select "c2f9bce9-36c2-409d-b101-c29d9d031e18"
select select "upload"
select select "500 – $58.00"
type input "W"
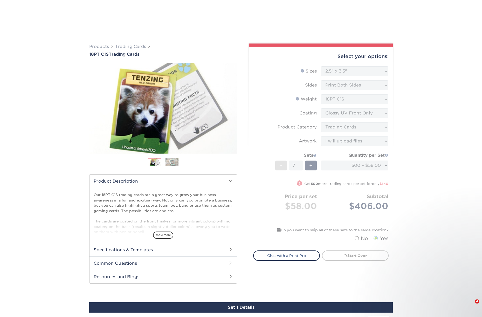
scroll to position [552, 0]
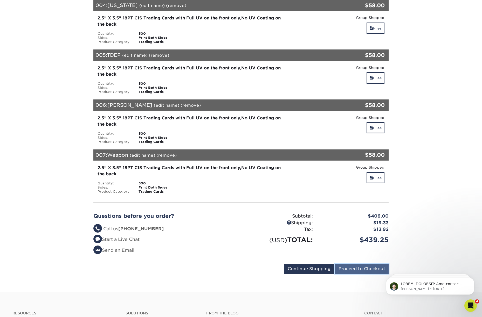
click at [356, 265] on input "Proceed to Checkout" at bounding box center [361, 269] width 53 height 10
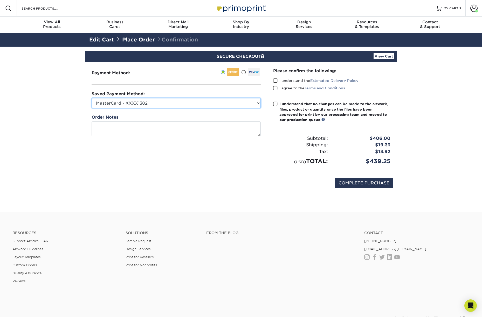
click at [213, 104] on select "MasterCard - XXXX1382 Visa - XXXX4812 Visa - XXXX7780 Visa - XXXX9441 New Credi…" at bounding box center [176, 103] width 169 height 10
select select "75613"
click at [92, 98] on select "MasterCard - XXXX1382 Visa - XXXX4812 Visa - XXXX7780 Visa - XXXX9441 New Credi…" at bounding box center [176, 103] width 169 height 10
click at [275, 80] on span at bounding box center [275, 80] width 4 height 5
click at [0, 0] on input "I understand the Estimated Delivery Policy" at bounding box center [0, 0] width 0 height 0
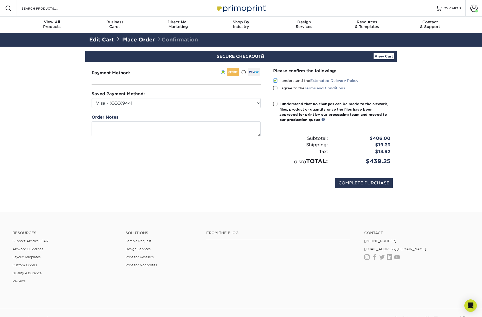
drag, startPoint x: 274, startPoint y: 87, endPoint x: 274, endPoint y: 94, distance: 7.0
click at [274, 87] on span at bounding box center [275, 88] width 4 height 5
click at [0, 0] on input "I agree to the Terms and Conditions" at bounding box center [0, 0] width 0 height 0
click at [275, 102] on span at bounding box center [275, 104] width 4 height 5
click at [0, 0] on input "I understand that no changes can be made to the artwork, files, product or quan…" at bounding box center [0, 0] width 0 height 0
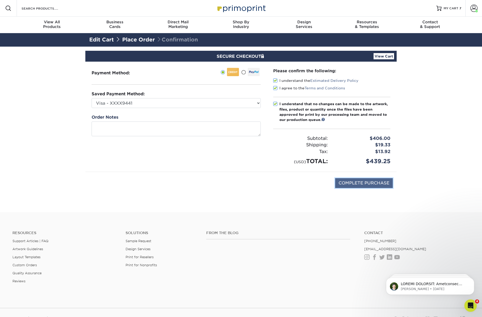
click at [359, 186] on input "COMPLETE PURCHASE" at bounding box center [364, 183] width 58 height 10
type input "PROCESSING, PLEASE WAIT..."
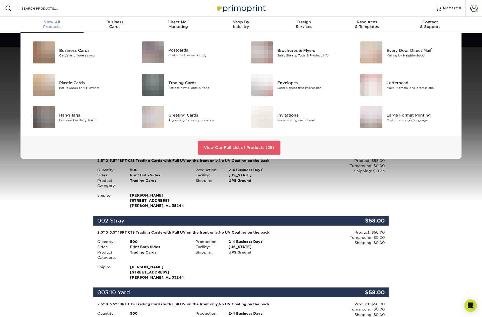
click at [53, 26] on div "View All Products" at bounding box center [51, 24] width 63 height 9
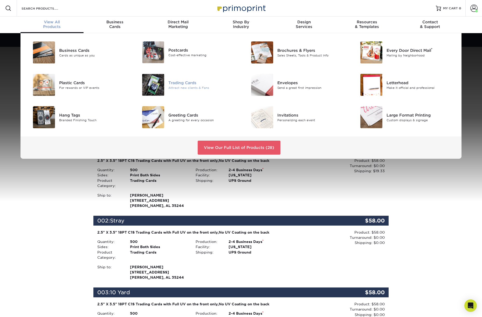
click at [177, 88] on div "Attract new clients & Fans" at bounding box center [202, 88] width 69 height 4
